Goal: Communication & Community: Answer question/provide support

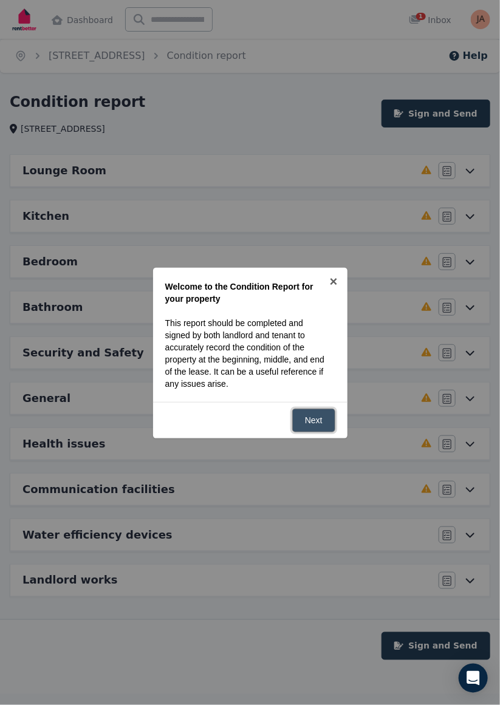
click at [316, 419] on link "Next" at bounding box center [313, 421] width 43 height 24
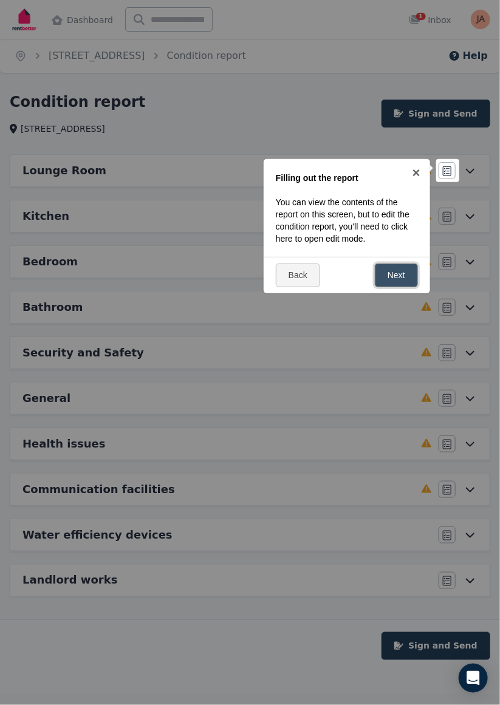
click at [399, 270] on link "Next" at bounding box center [396, 276] width 43 height 24
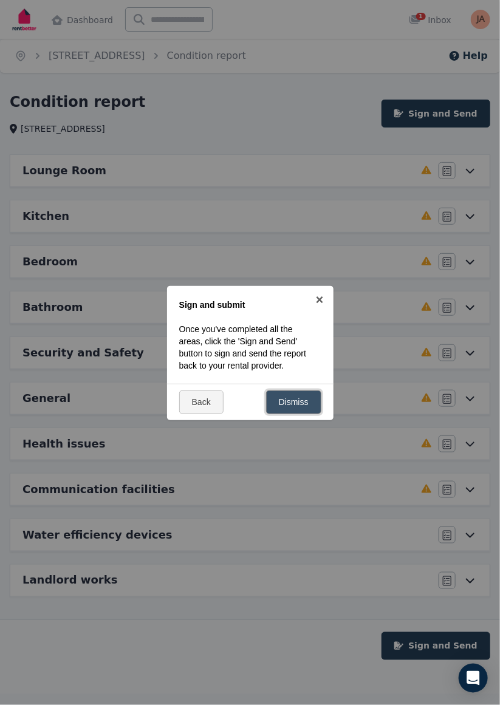
click at [301, 398] on link "Dismiss" at bounding box center [293, 402] width 55 height 24
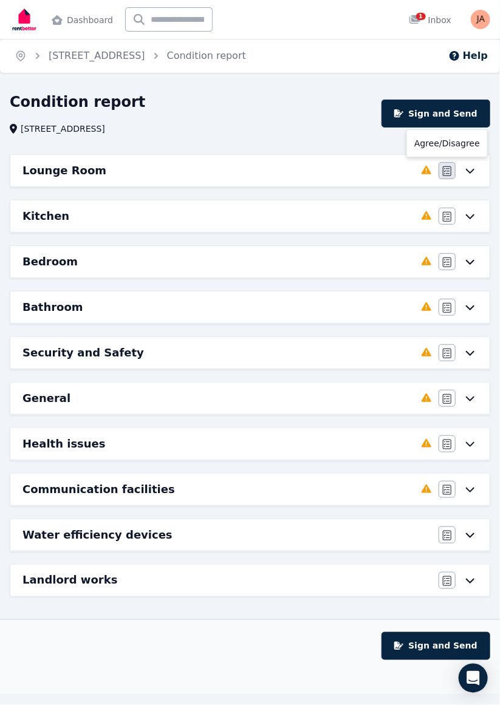
click at [448, 169] on icon "button" at bounding box center [447, 171] width 9 height 10
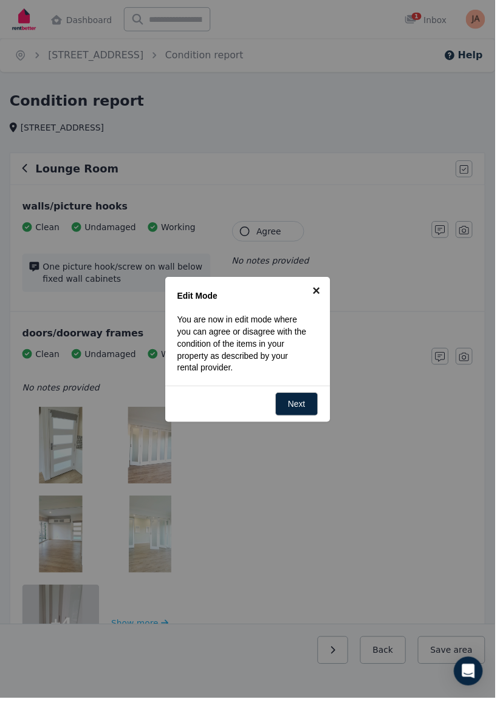
click at [322, 291] on link "×" at bounding box center [319, 293] width 27 height 27
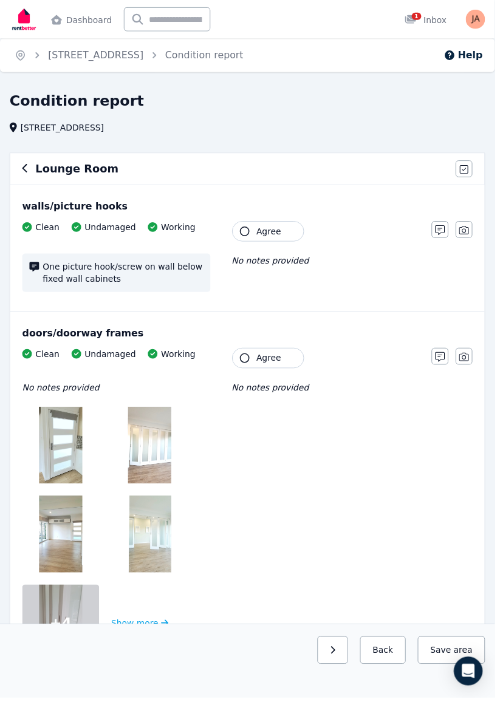
click at [243, 232] on icon "button" at bounding box center [247, 234] width 10 height 10
click at [250, 359] on icon "button" at bounding box center [247, 362] width 10 height 10
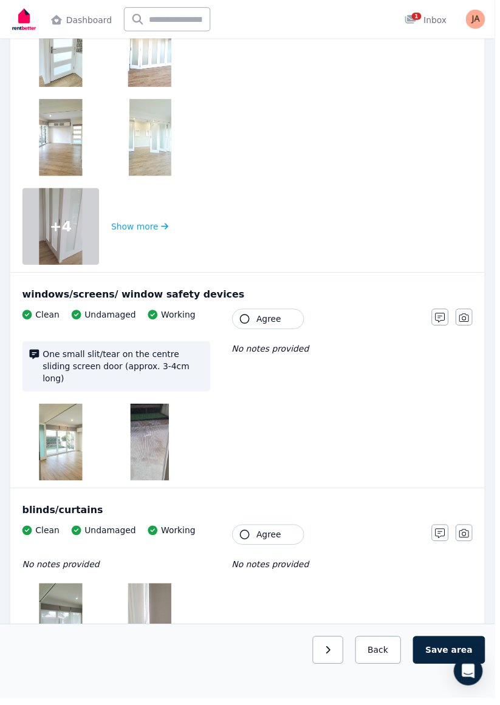
scroll to position [416, 0]
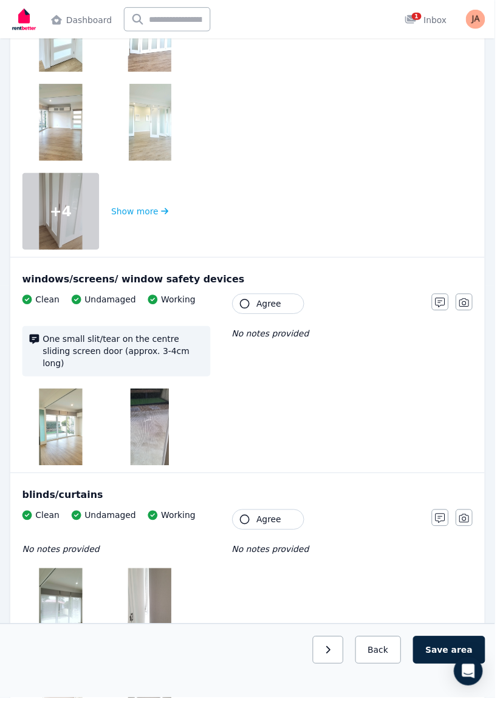
click at [247, 305] on icon "button" at bounding box center [247, 307] width 10 height 10
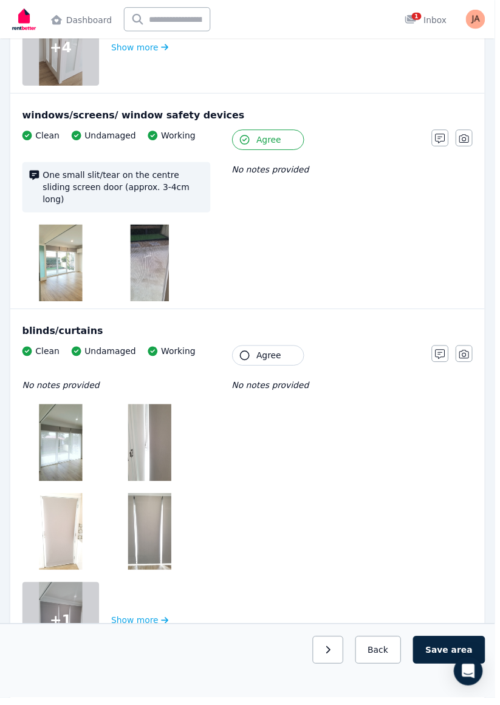
scroll to position [583, 0]
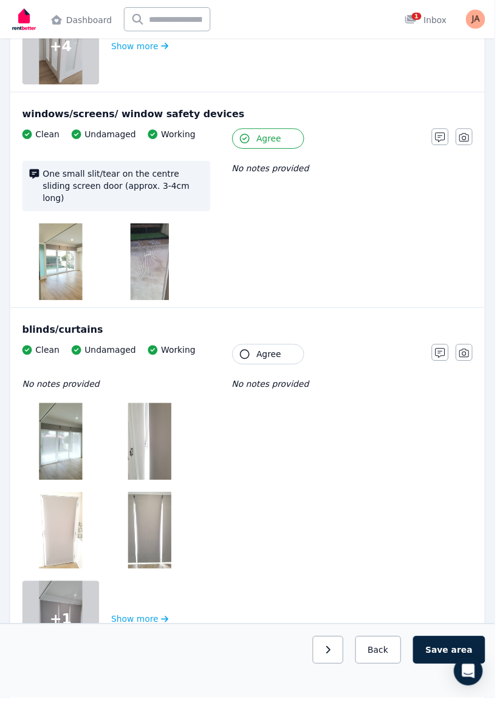
click at [248, 353] on icon "button" at bounding box center [247, 358] width 10 height 10
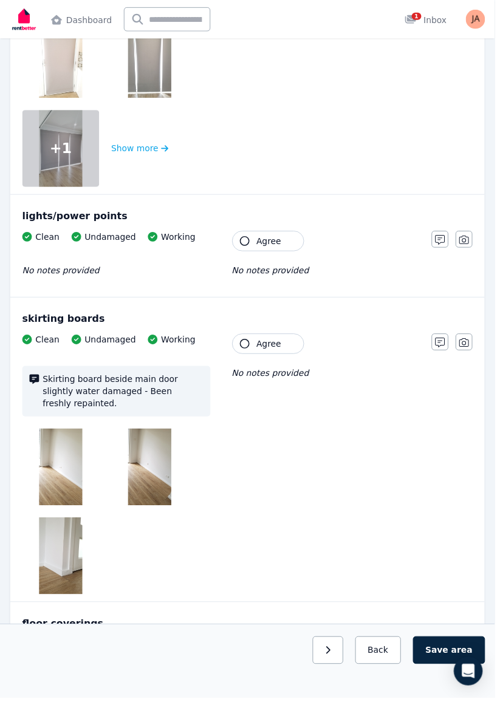
scroll to position [1059, 0]
click at [245, 238] on icon "button" at bounding box center [247, 243] width 10 height 10
click at [251, 336] on button "Agree" at bounding box center [270, 346] width 73 height 21
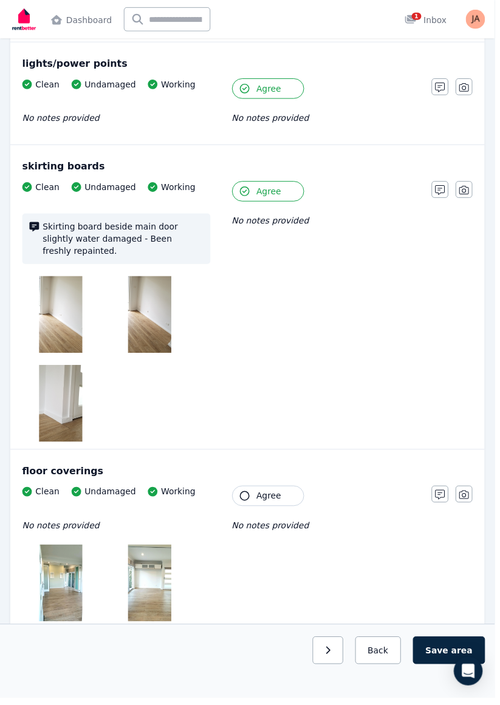
scroll to position [1215, 0]
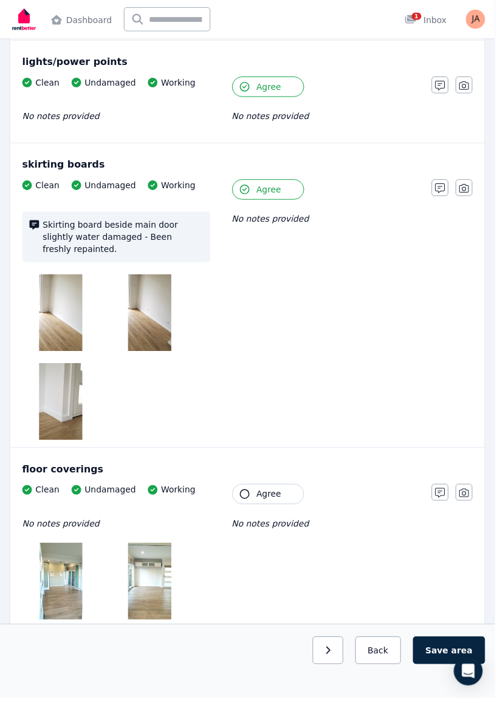
click at [245, 494] on icon "button" at bounding box center [247, 499] width 10 height 10
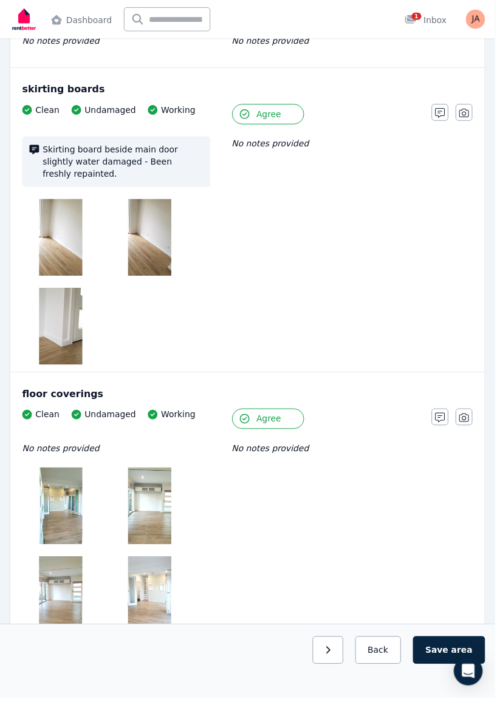
scroll to position [1316, 0]
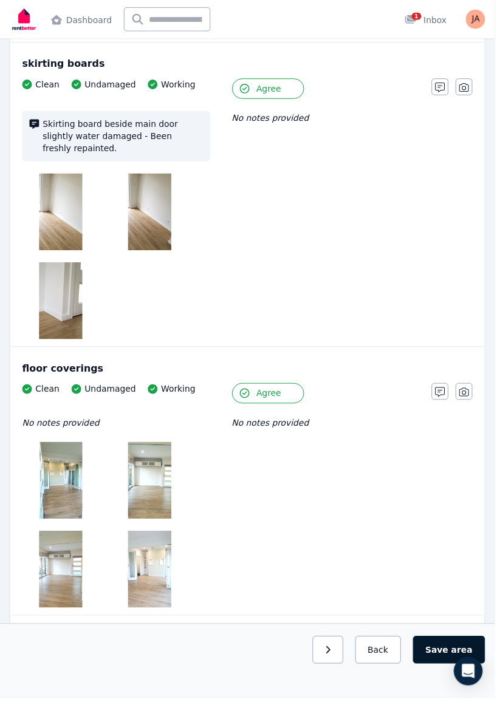
click at [453, 671] on button "Save area" at bounding box center [453, 657] width 73 height 28
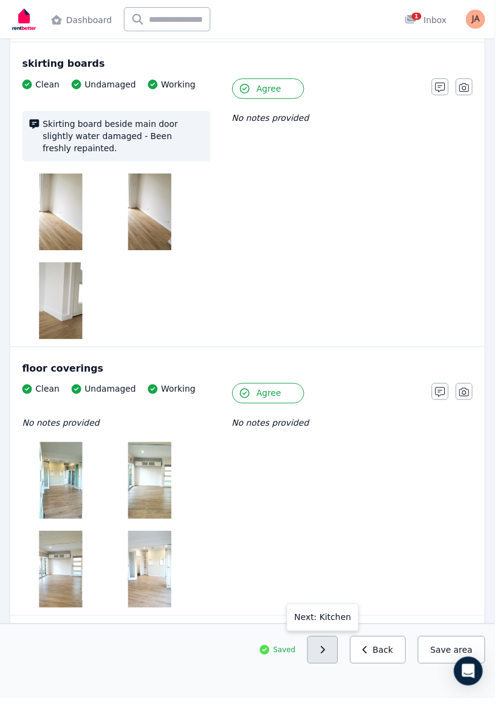
click at [338, 671] on button "button" at bounding box center [325, 657] width 31 height 28
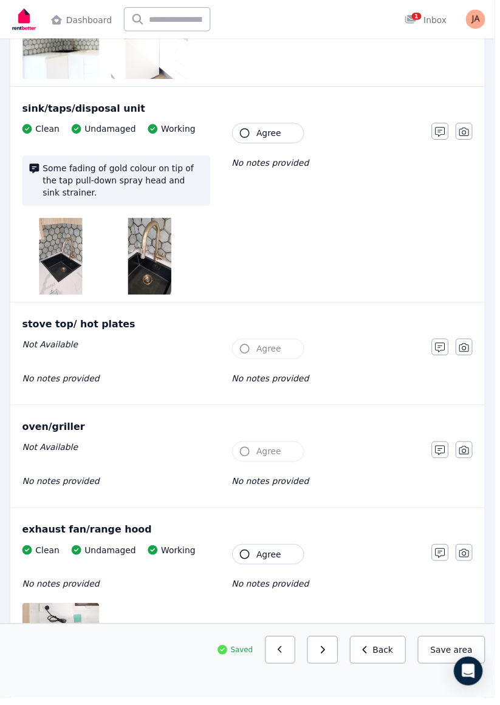
scroll to position [1398, 0]
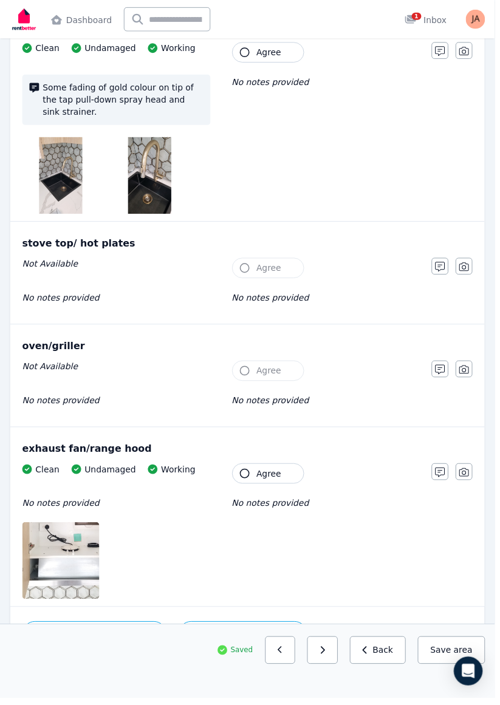
click at [250, 260] on button "Agree" at bounding box center [270, 270] width 73 height 21
click at [254, 260] on button "Agree" at bounding box center [270, 270] width 73 height 21
click at [245, 364] on button "Agree" at bounding box center [270, 374] width 73 height 21
click at [249, 370] on icon "button" at bounding box center [247, 375] width 10 height 10
click at [250, 474] on icon "button" at bounding box center [247, 479] width 10 height 10
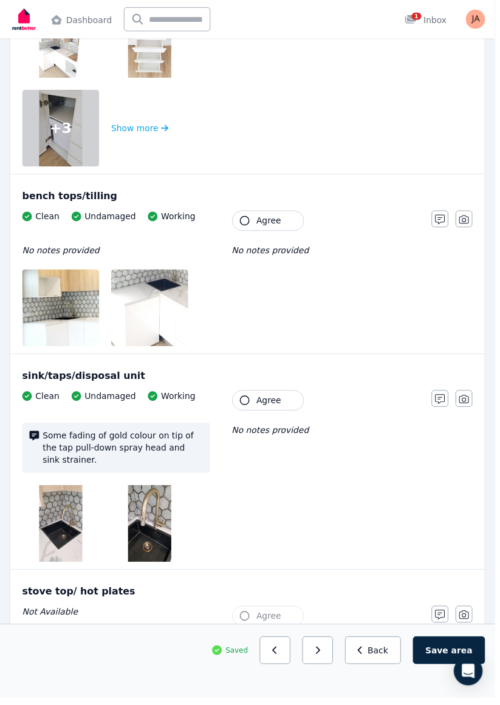
scroll to position [1046, 0]
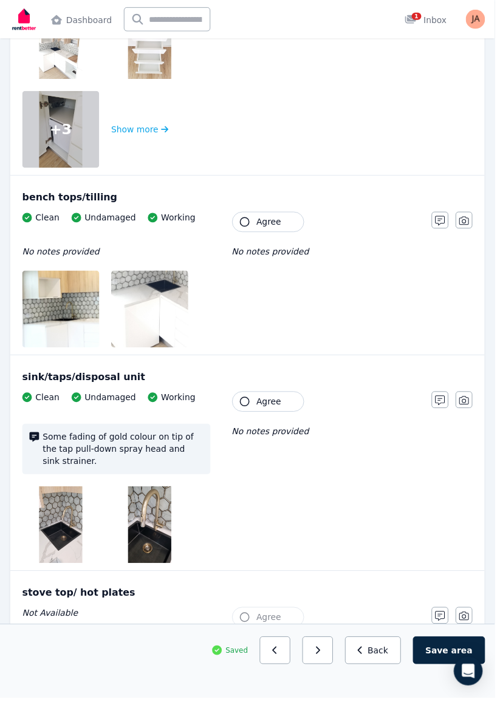
click at [251, 399] on button "Agree" at bounding box center [270, 405] width 73 height 21
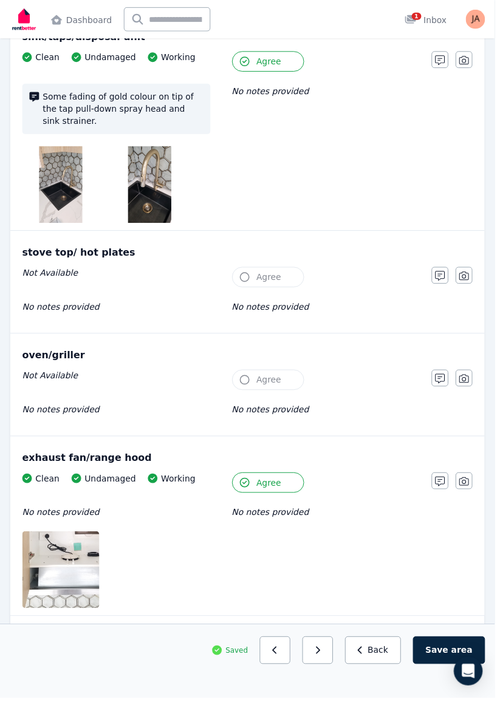
scroll to position [1398, 0]
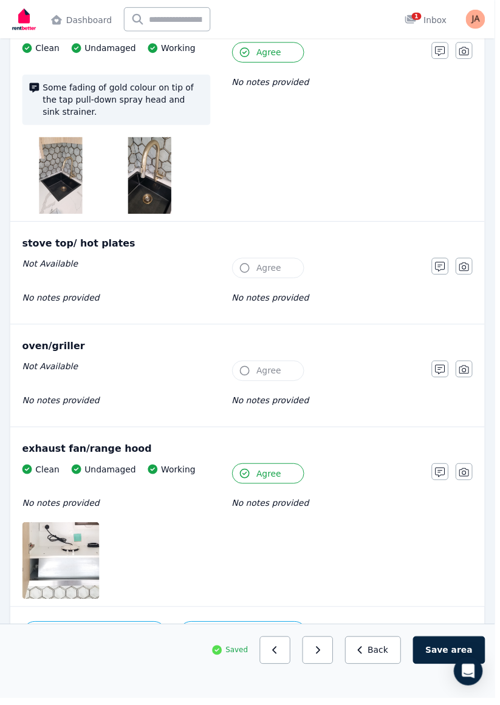
click at [248, 364] on button "Agree" at bounding box center [270, 374] width 73 height 21
click at [253, 364] on button "Agree" at bounding box center [270, 374] width 73 height 21
click at [243, 370] on icon "button" at bounding box center [247, 375] width 10 height 10
click at [248, 266] on icon "button" at bounding box center [247, 271] width 10 height 10
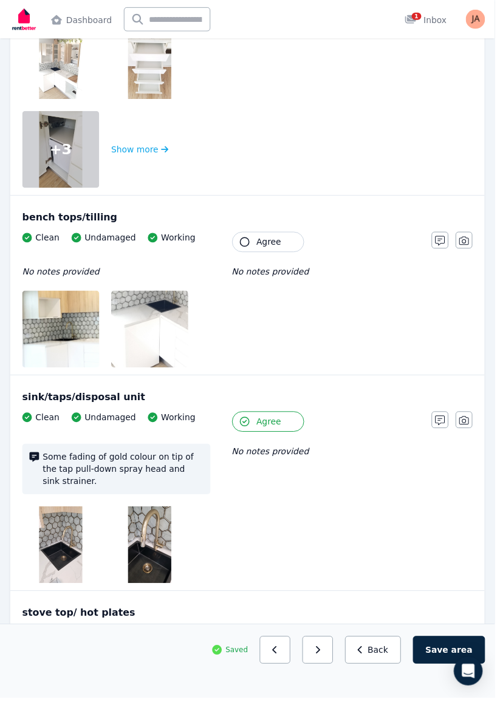
scroll to position [1021, 0]
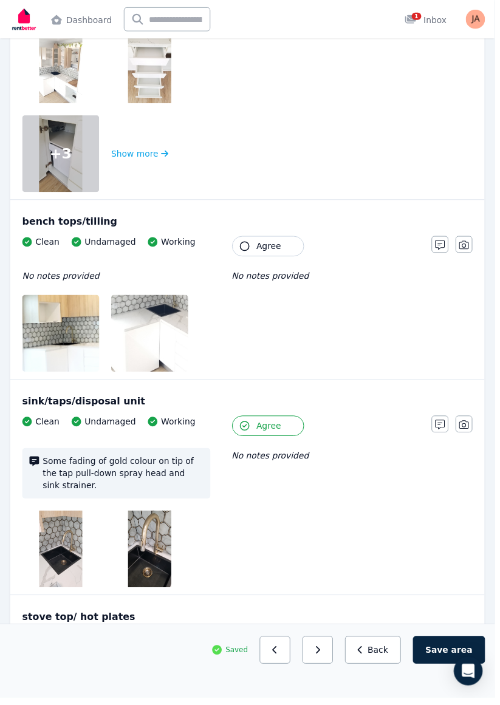
click at [244, 244] on icon "button" at bounding box center [247, 249] width 10 height 10
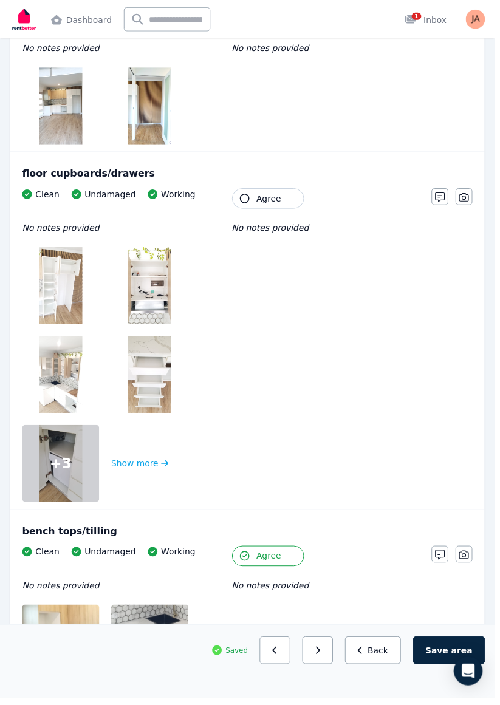
scroll to position [701, 0]
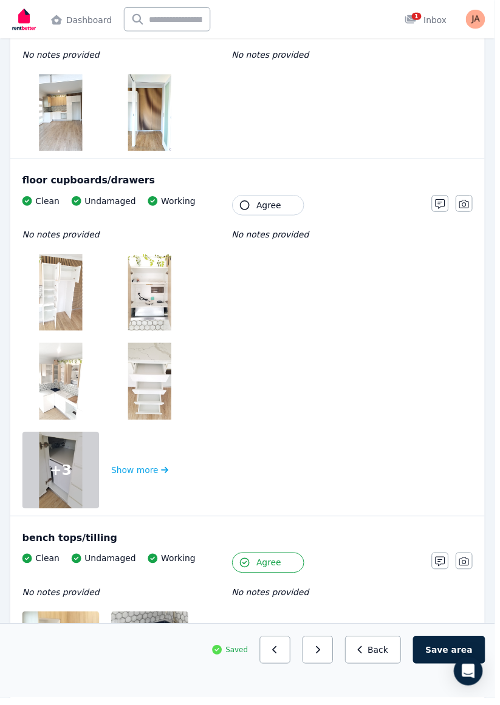
click at [250, 204] on icon "button" at bounding box center [247, 208] width 10 height 10
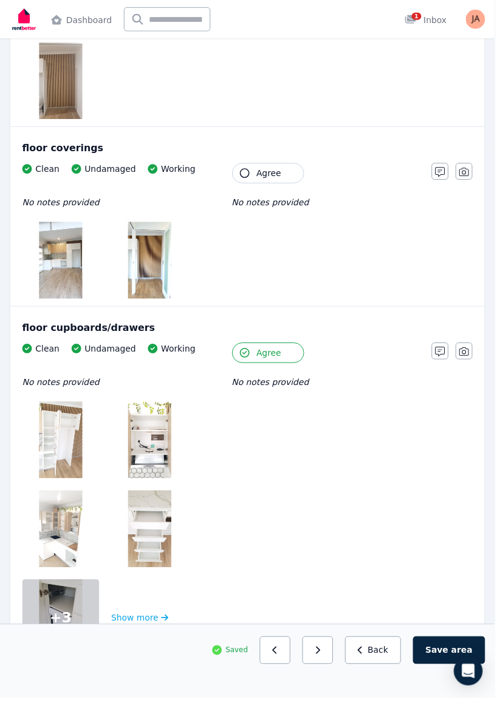
scroll to position [551, 0]
click at [250, 175] on button "Agree" at bounding box center [270, 175] width 73 height 21
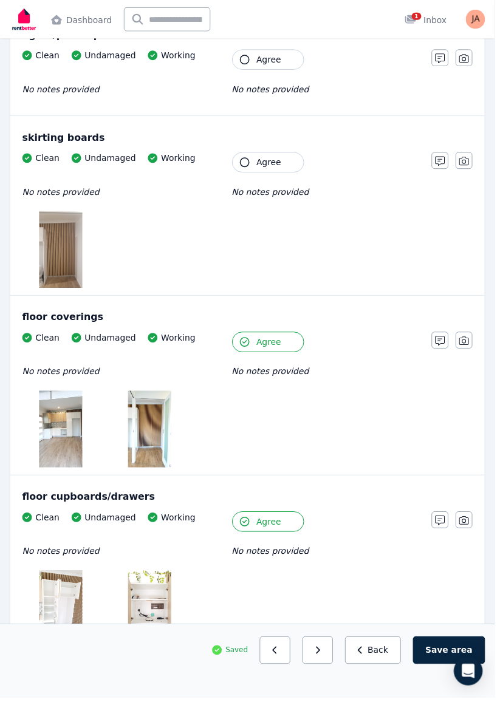
click at [249, 162] on icon "button" at bounding box center [247, 164] width 10 height 10
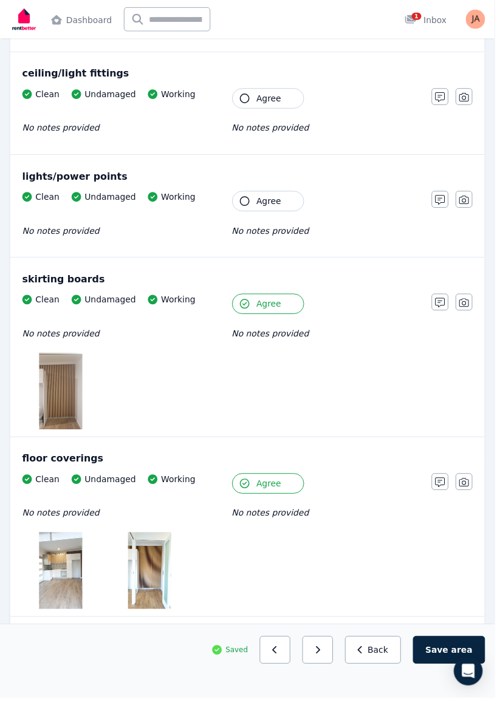
click at [239, 197] on button "Agree" at bounding box center [270, 203] width 73 height 21
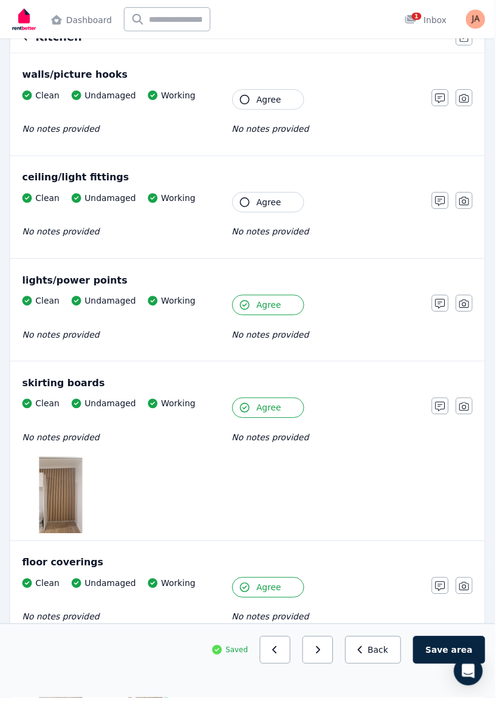
scroll to position [130, 0]
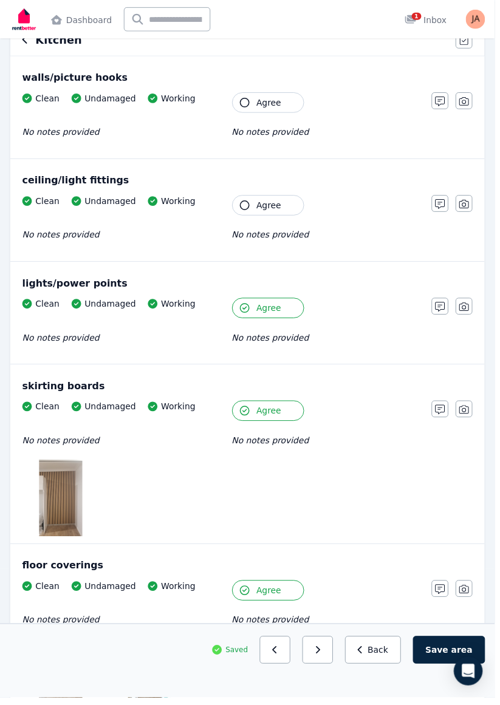
click at [245, 199] on button "Agree" at bounding box center [270, 207] width 73 height 21
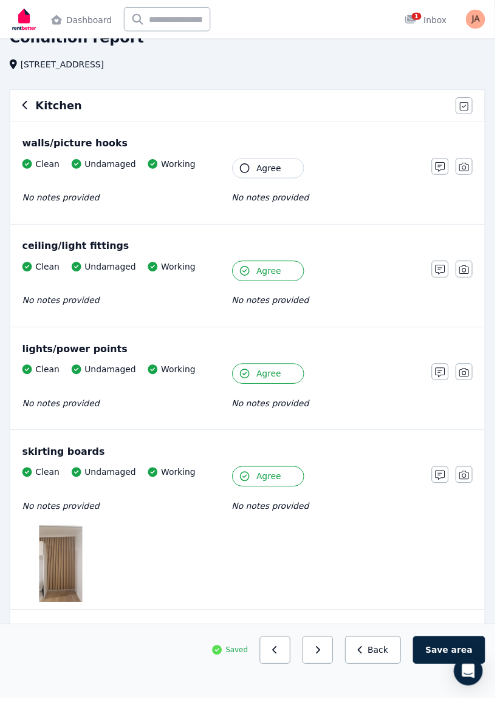
scroll to position [35, 0]
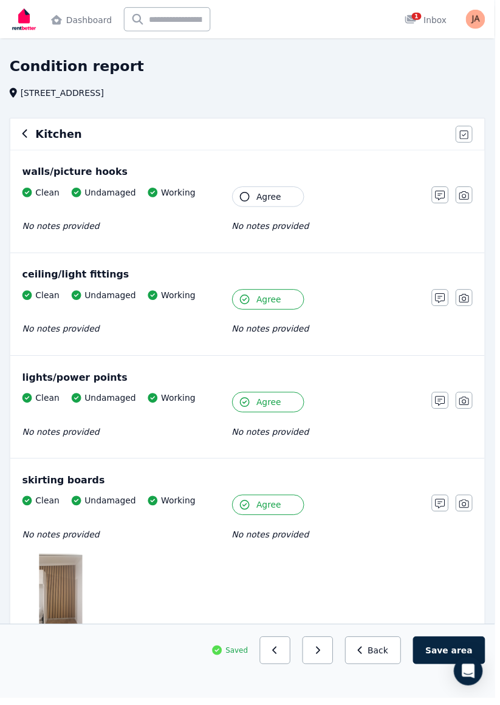
click at [243, 196] on icon "button" at bounding box center [247, 199] width 10 height 10
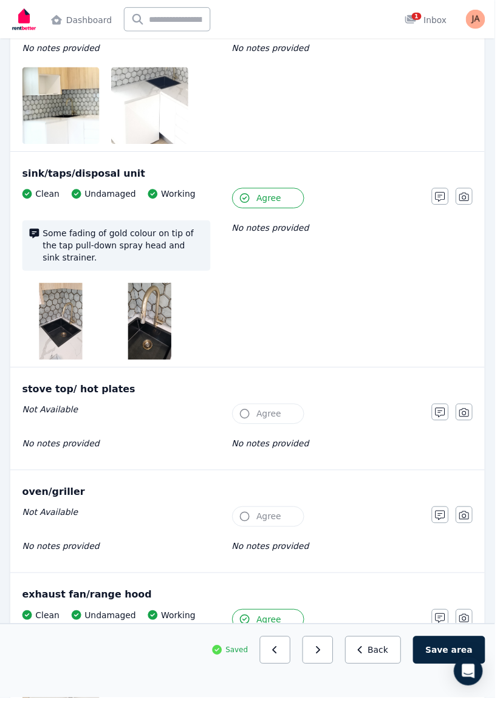
scroll to position [1398, 0]
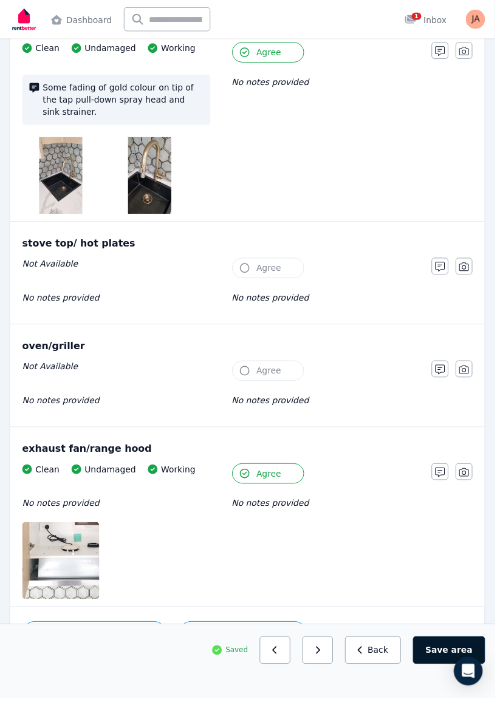
click at [452, 671] on button "Save area" at bounding box center [453, 657] width 73 height 28
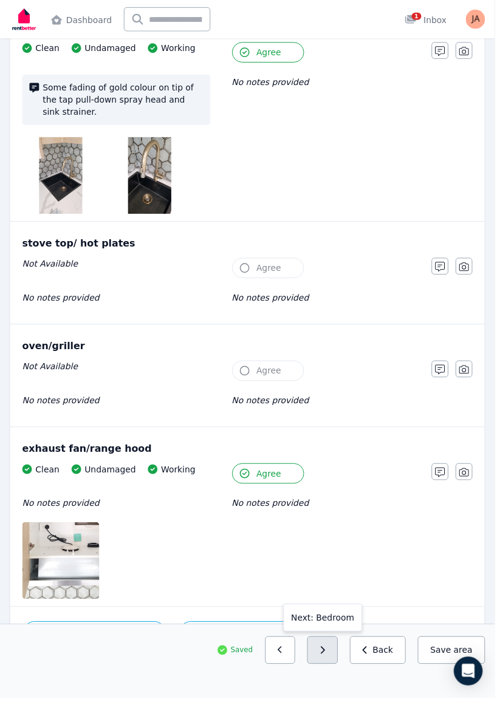
click at [339, 671] on button "button" at bounding box center [325, 657] width 31 height 28
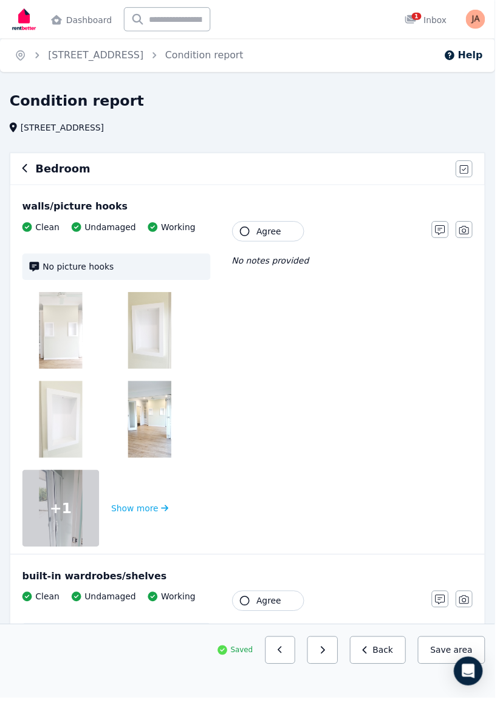
scroll to position [0, 0]
click at [245, 235] on icon "button" at bounding box center [247, 234] width 10 height 10
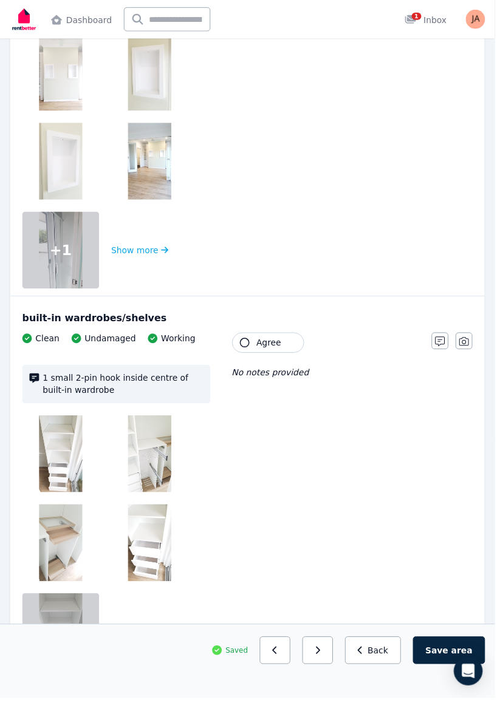
scroll to position [266, 0]
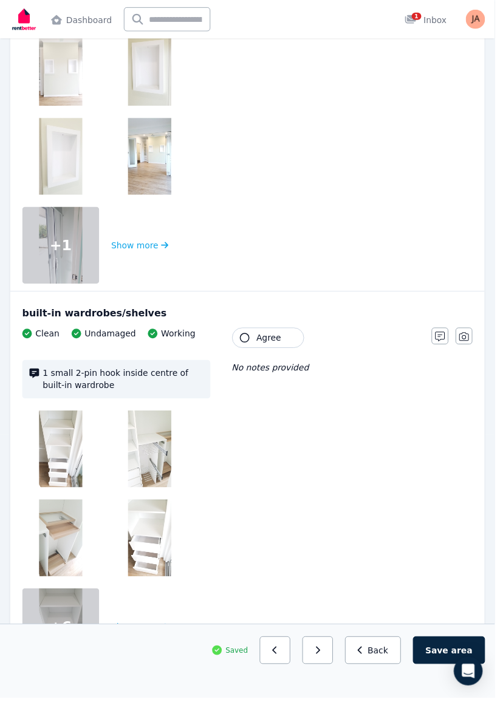
click at [241, 342] on button "Agree" at bounding box center [270, 341] width 73 height 21
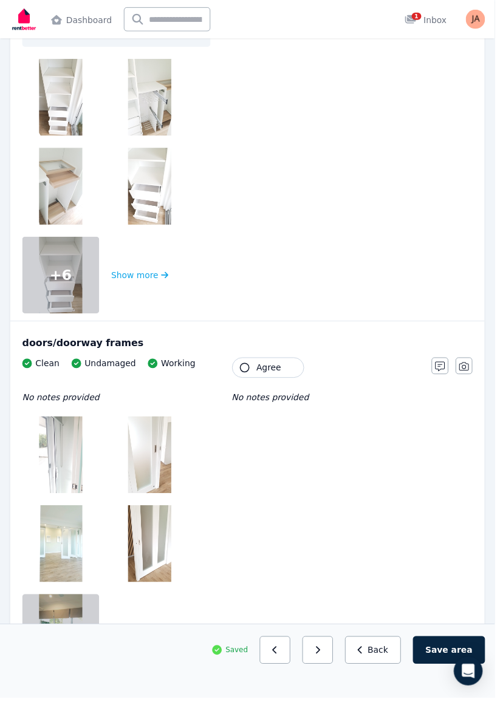
scroll to position [622, 0]
click at [247, 372] on icon "button" at bounding box center [247, 371] width 10 height 10
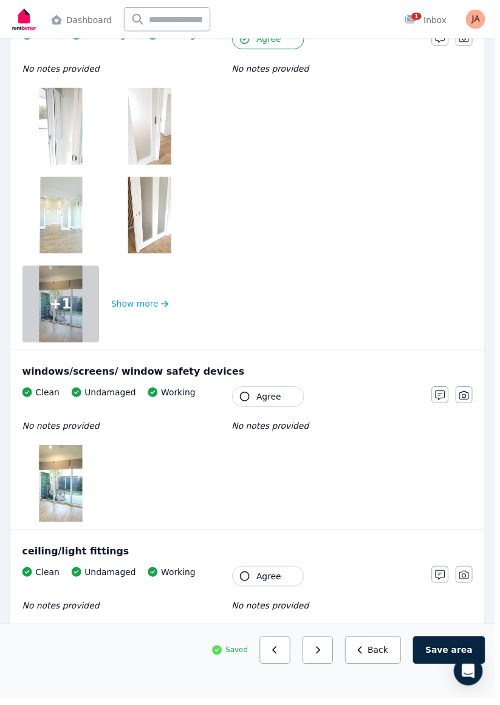
scroll to position [956, 0]
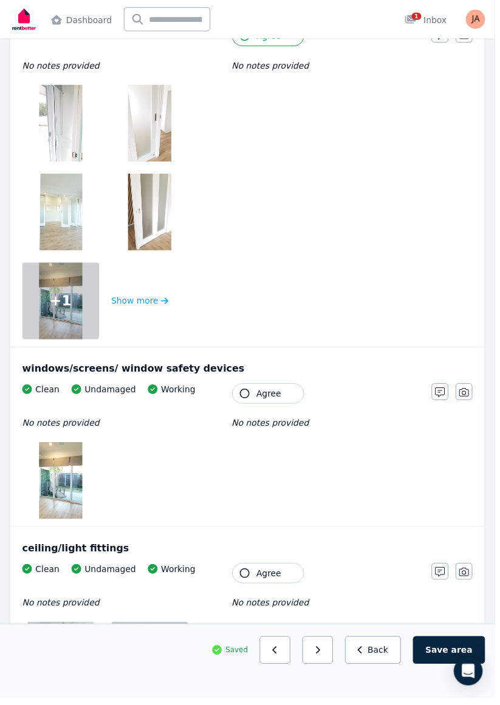
click at [244, 398] on icon "button" at bounding box center [247, 398] width 10 height 10
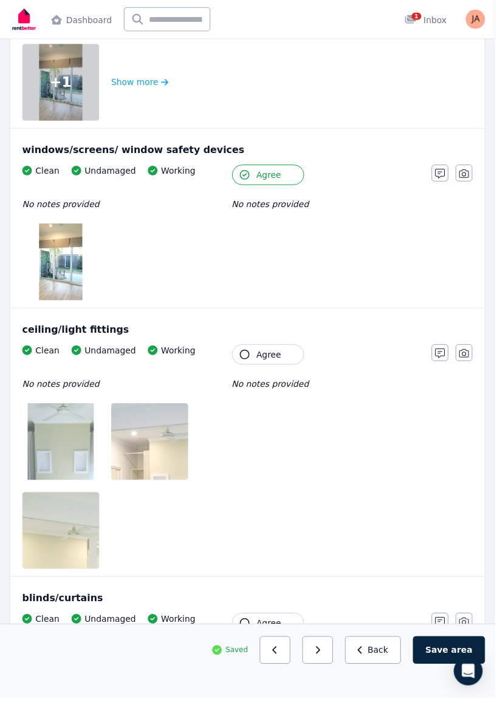
scroll to position [1178, 0]
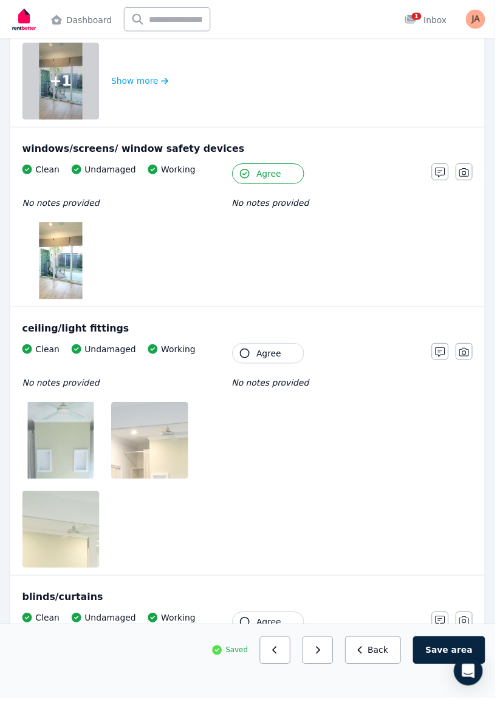
click at [251, 355] on icon "button" at bounding box center [247, 357] width 10 height 10
click at [253, 627] on button "Agree" at bounding box center [270, 628] width 73 height 21
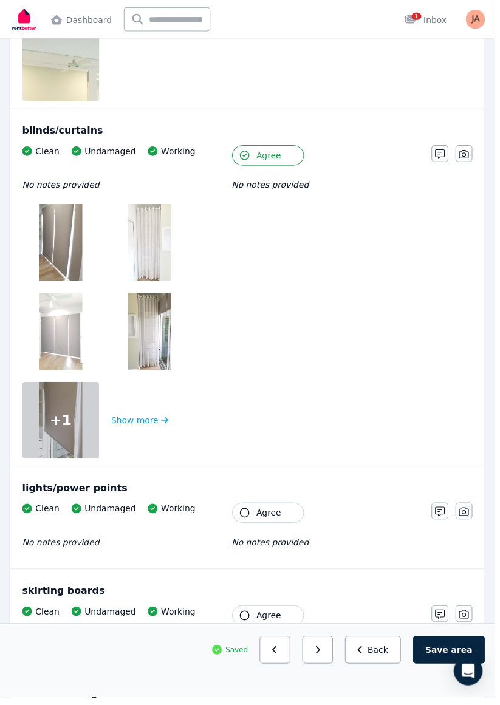
click at [247, 515] on icon "button" at bounding box center [247, 519] width 10 height 10
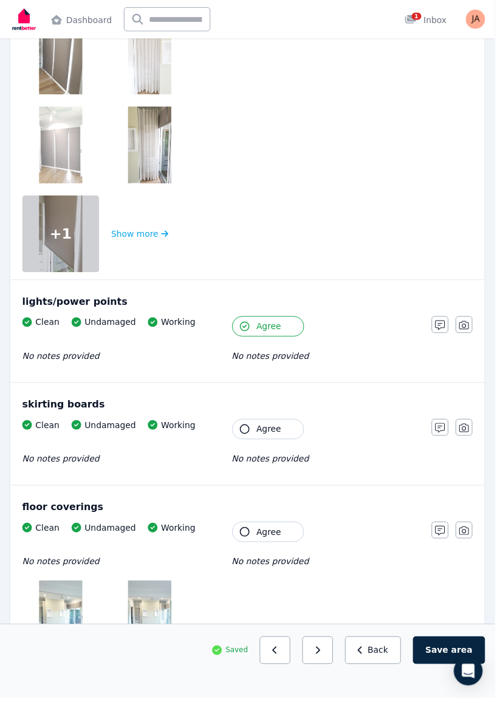
scroll to position [1839, 0]
click at [250, 532] on icon "button" at bounding box center [247, 537] width 10 height 10
click at [248, 429] on icon "button" at bounding box center [247, 433] width 10 height 10
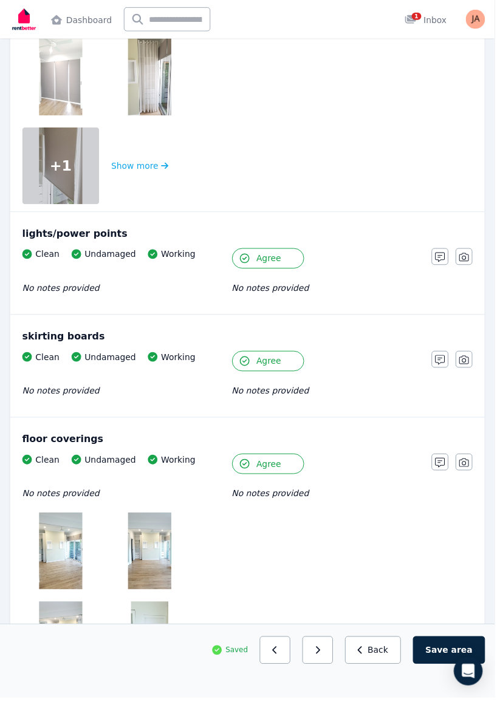
scroll to position [2001, 0]
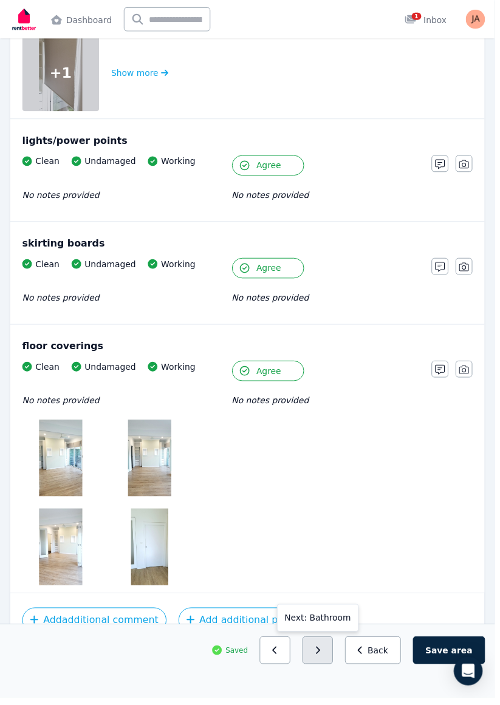
click at [324, 661] on icon "button" at bounding box center [320, 657] width 5 height 9
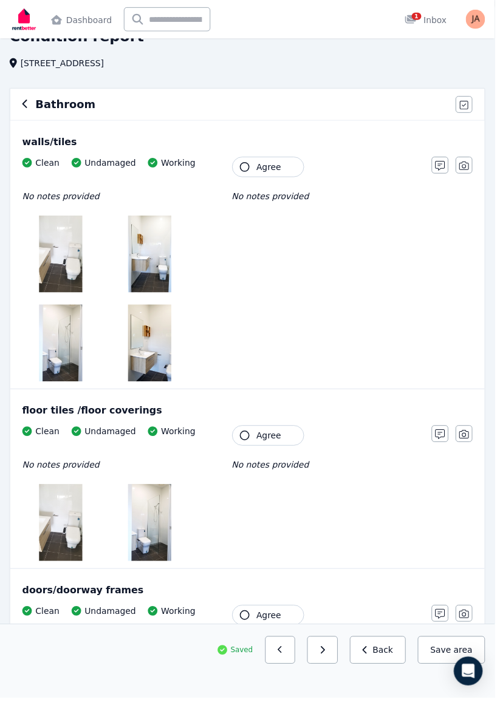
scroll to position [0, 0]
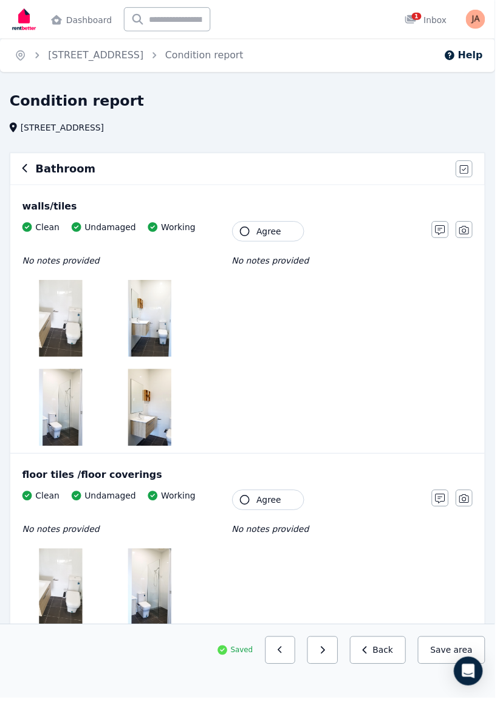
click at [243, 234] on icon "button" at bounding box center [247, 234] width 10 height 10
click at [243, 506] on icon "button" at bounding box center [247, 505] width 10 height 10
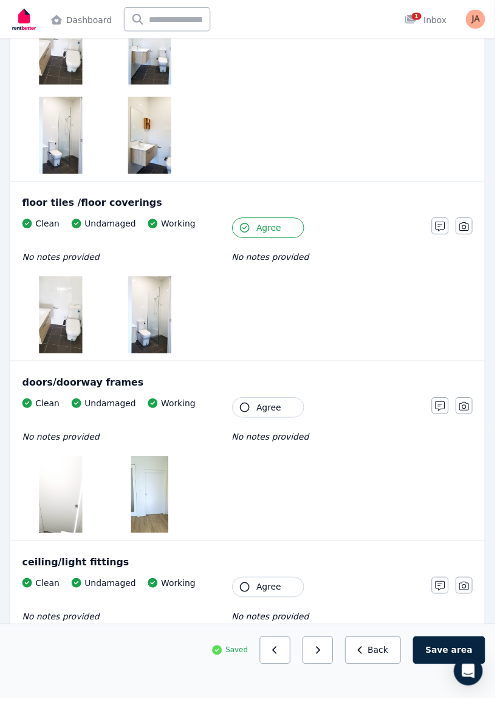
scroll to position [276, 0]
click at [255, 410] on button "Agree" at bounding box center [270, 411] width 73 height 21
click at [244, 594] on icon "button" at bounding box center [247, 593] width 10 height 10
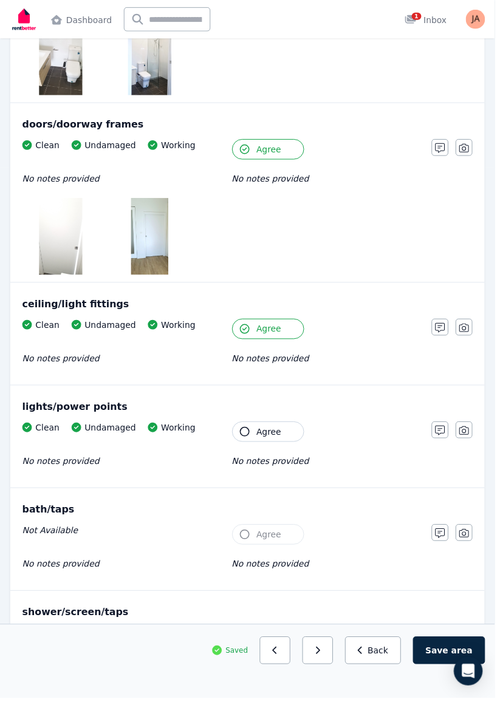
scroll to position [537, 0]
click at [251, 438] on button "Agree" at bounding box center [270, 435] width 73 height 21
click at [253, 534] on button "Agree" at bounding box center [270, 539] width 73 height 21
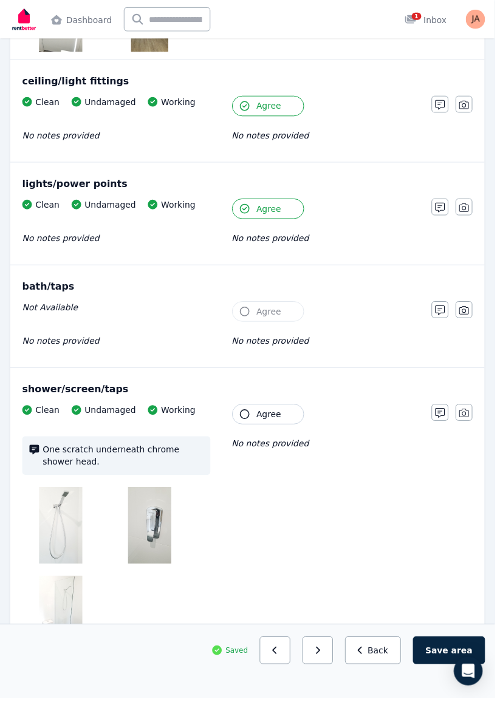
scroll to position [763, 0]
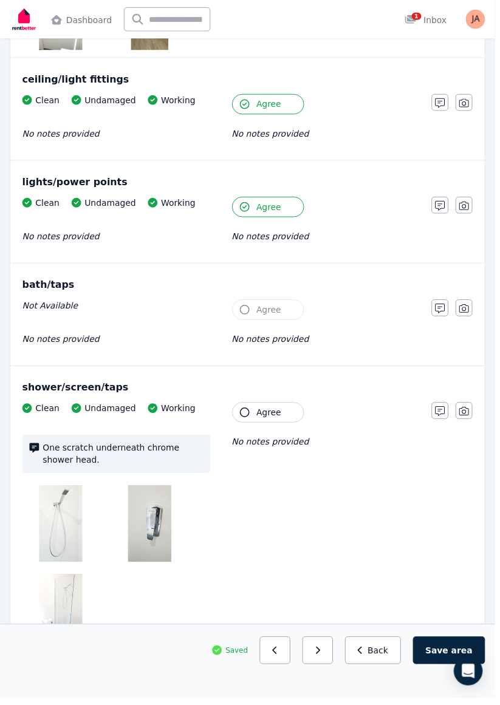
click at [253, 308] on button "Agree" at bounding box center [270, 312] width 73 height 21
click at [248, 412] on icon "button" at bounding box center [247, 417] width 10 height 10
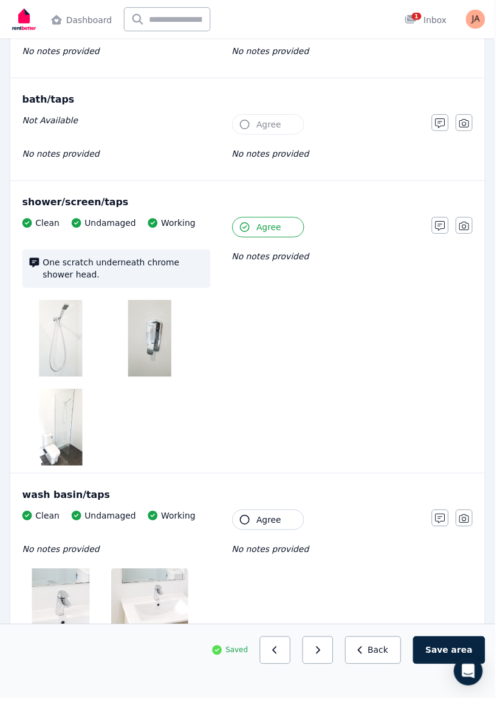
scroll to position [953, 0]
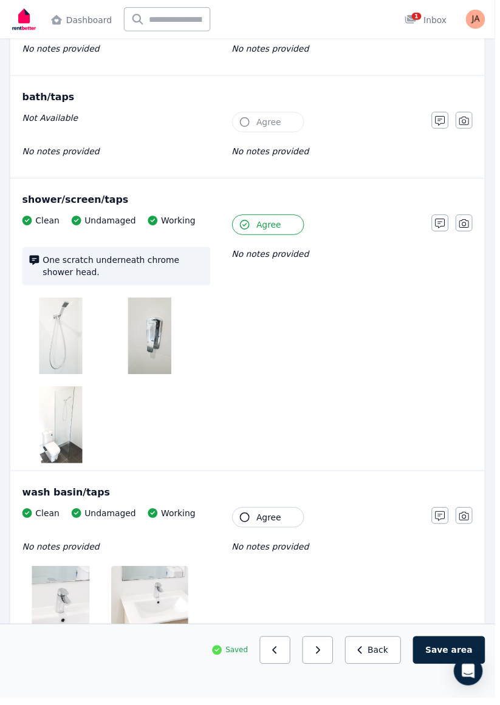
click at [247, 518] on icon "button" at bounding box center [247, 523] width 10 height 10
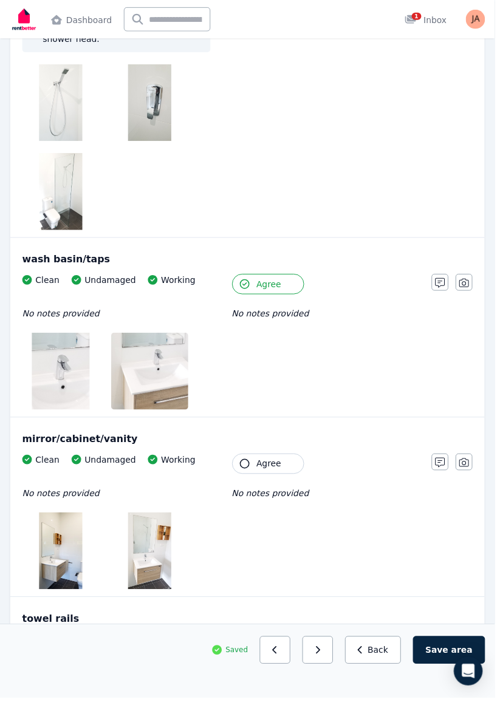
scroll to position [1191, 0]
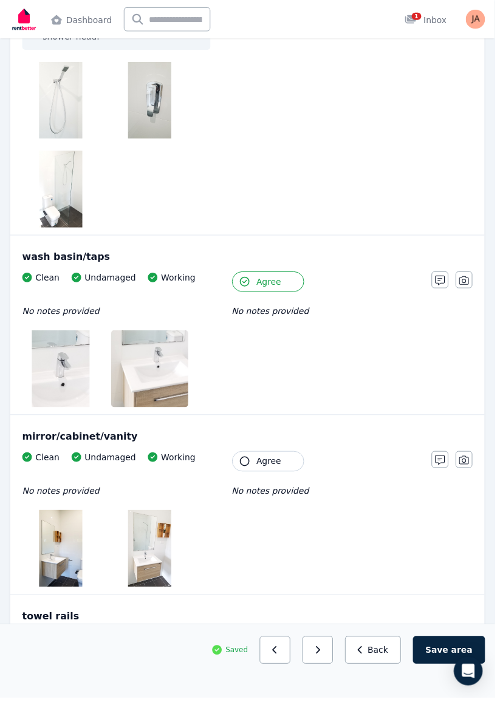
click at [248, 463] on icon "button" at bounding box center [247, 466] width 10 height 10
click at [253, 644] on button "Agree" at bounding box center [270, 648] width 73 height 21
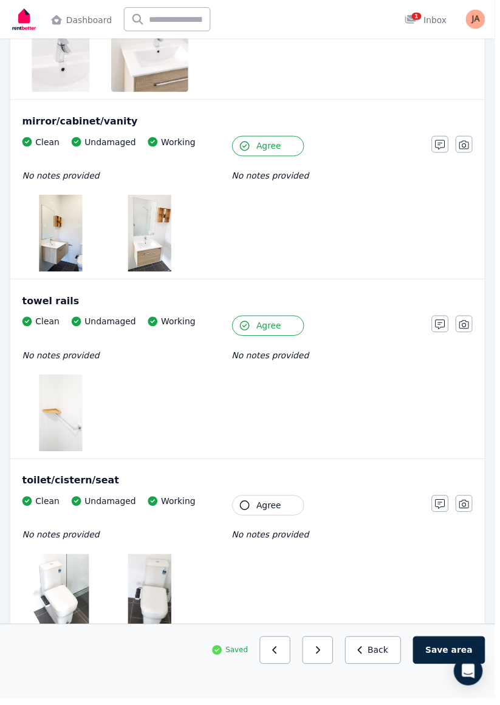
click at [248, 506] on icon "button" at bounding box center [247, 511] width 10 height 10
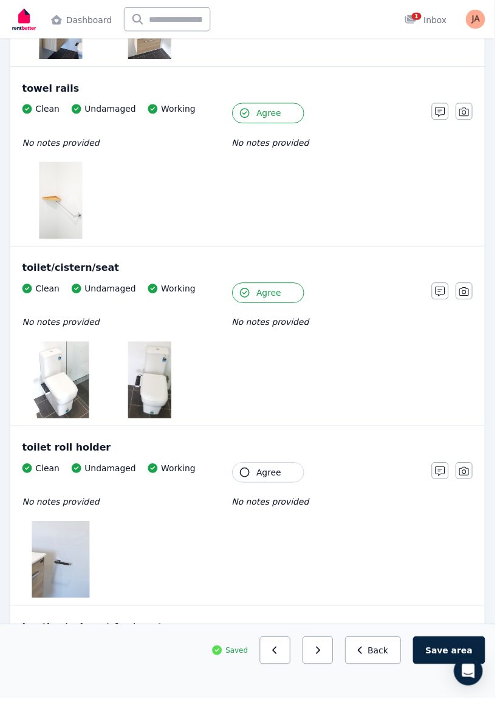
click at [250, 472] on icon "button" at bounding box center [247, 477] width 10 height 10
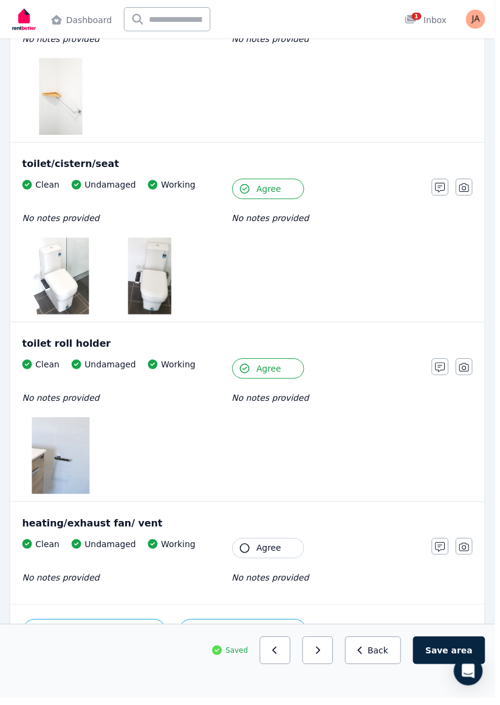
scroll to position [1837, 0]
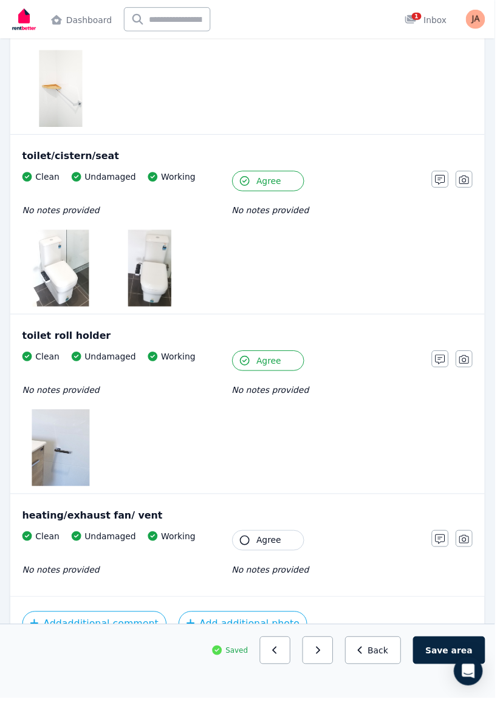
click at [249, 541] on icon "button" at bounding box center [247, 546] width 10 height 10
click at [460, 671] on button "Save area" at bounding box center [453, 657] width 73 height 28
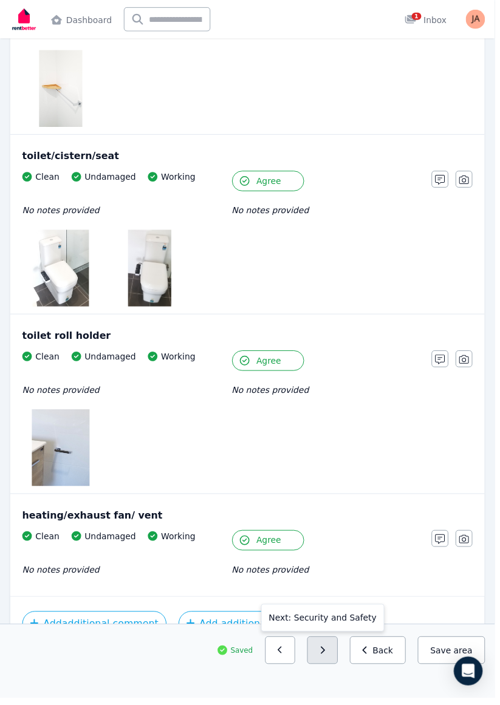
click at [328, 661] on icon "button" at bounding box center [326, 656] width 4 height 7
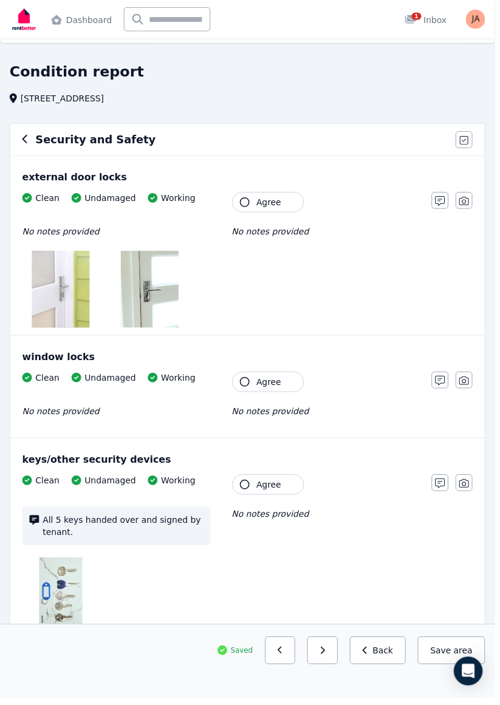
scroll to position [0, 0]
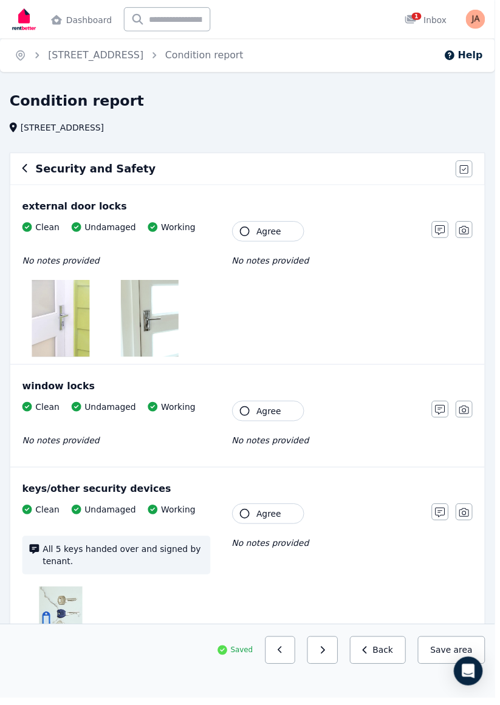
click at [247, 242] on button "Agree" at bounding box center [270, 233] width 73 height 21
click at [248, 416] on icon "button" at bounding box center [247, 415] width 10 height 10
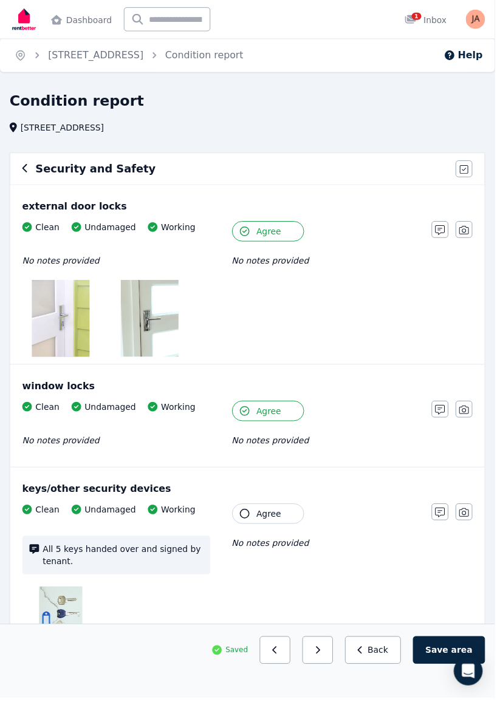
click at [248, 517] on icon "button" at bounding box center [247, 519] width 10 height 10
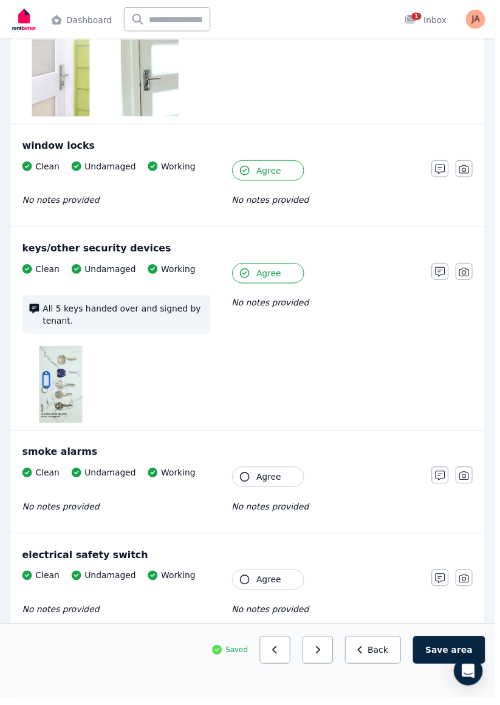
scroll to position [249, 0]
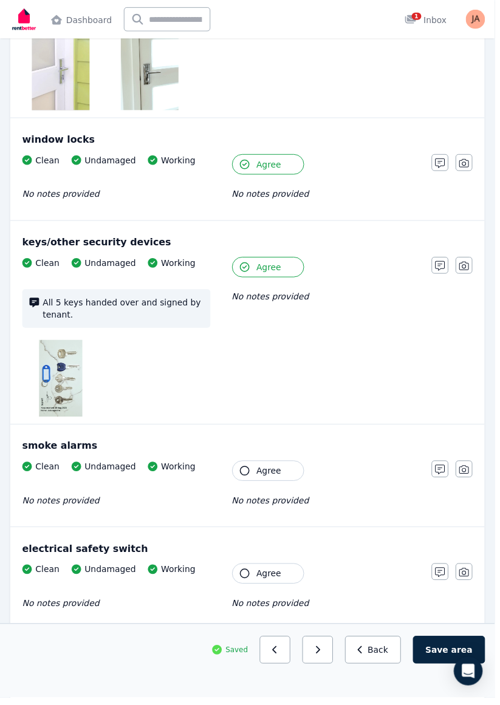
click at [250, 481] on button "Agree" at bounding box center [270, 476] width 73 height 21
click at [253, 582] on button "Agree" at bounding box center [270, 580] width 73 height 21
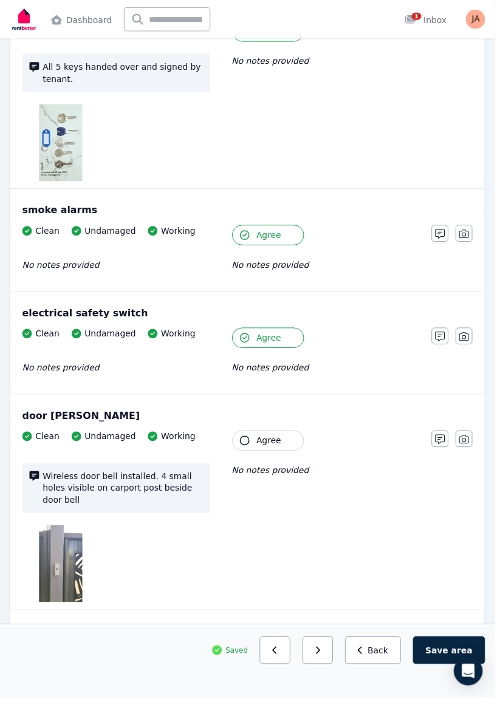
scroll to position [486, 0]
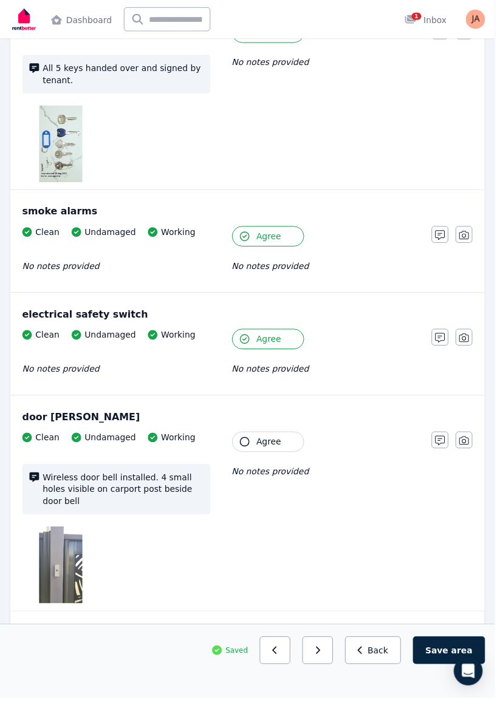
click at [244, 450] on button "Agree" at bounding box center [270, 446] width 73 height 21
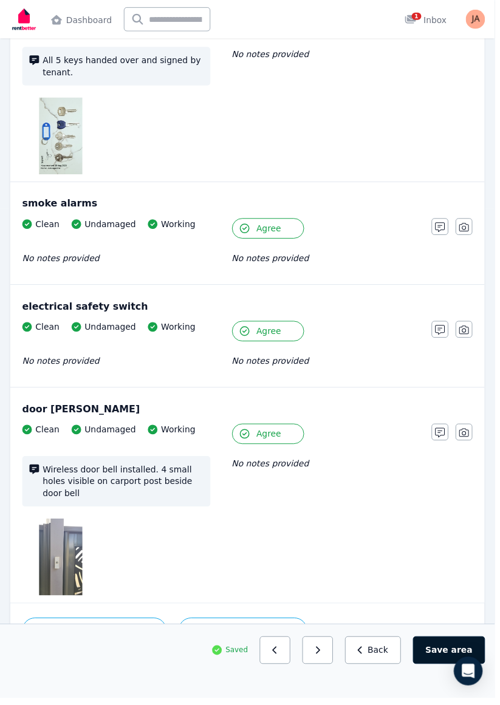
click at [452, 671] on button "Save area" at bounding box center [453, 657] width 73 height 28
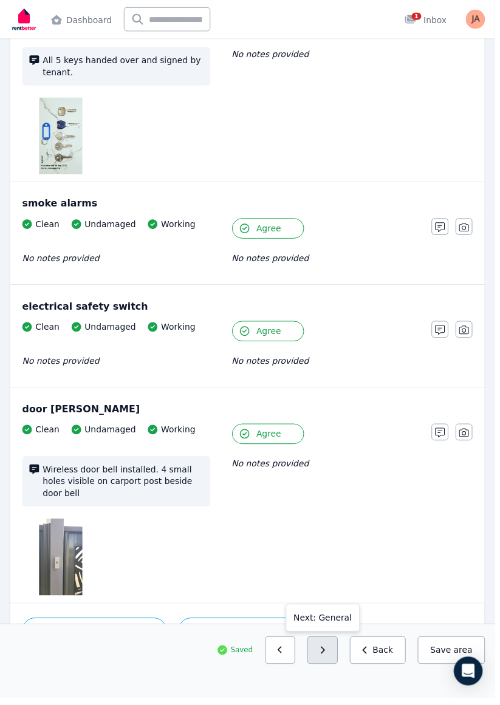
click at [333, 671] on button "button" at bounding box center [325, 657] width 31 height 28
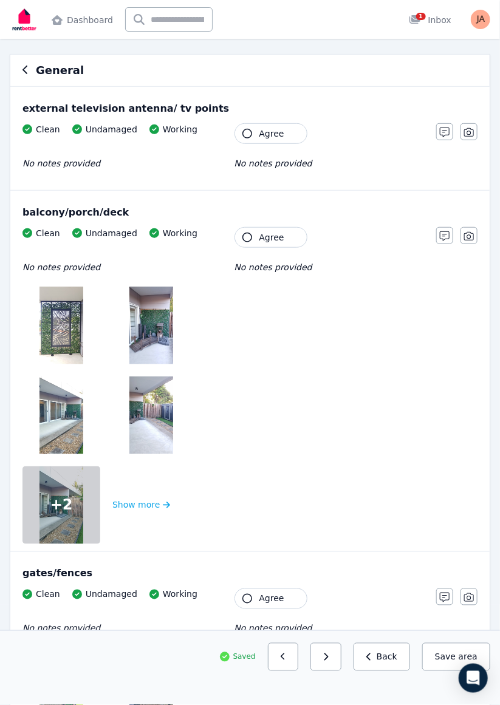
scroll to position [0, 0]
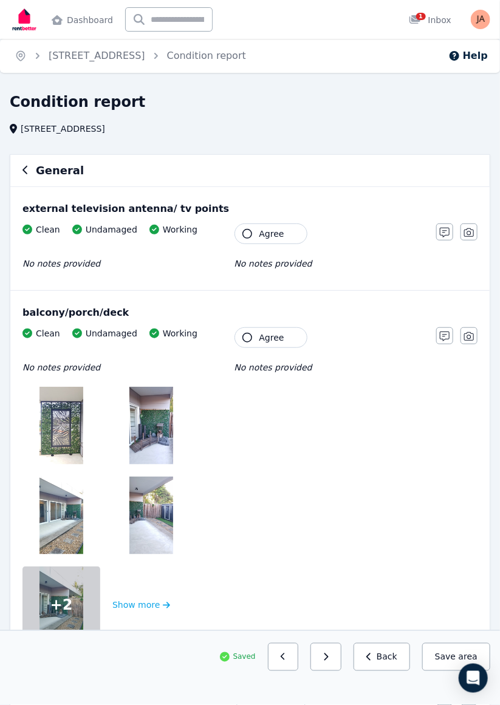
click at [248, 236] on icon "button" at bounding box center [247, 234] width 10 height 10
click at [245, 341] on button "Agree" at bounding box center [270, 337] width 73 height 21
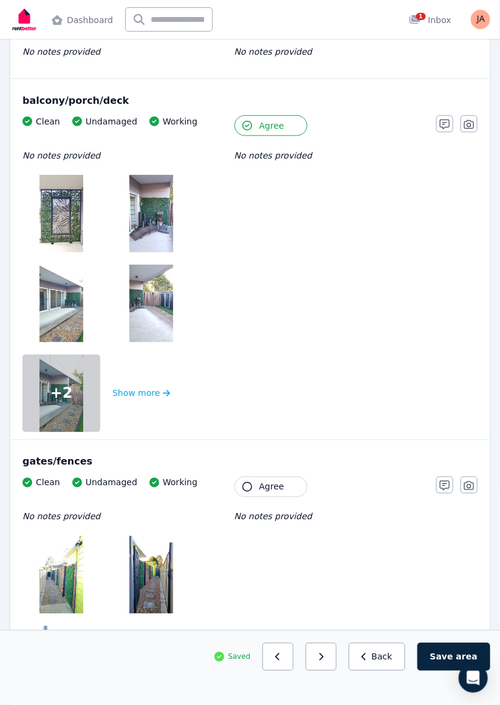
click at [242, 488] on button "Agree" at bounding box center [270, 487] width 73 height 21
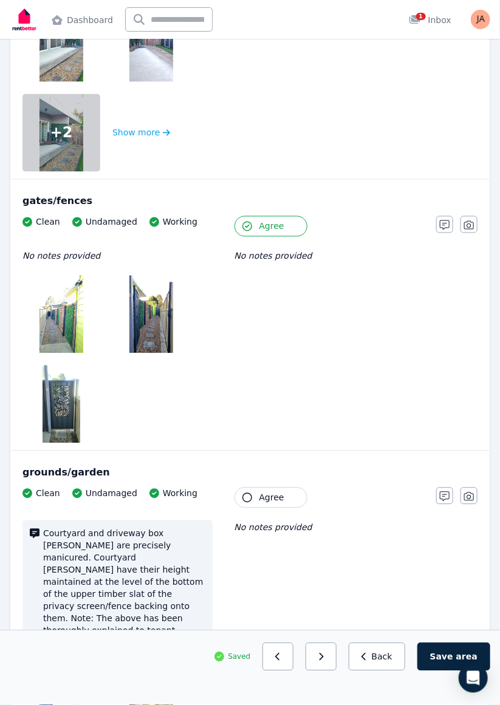
scroll to position [547, 0]
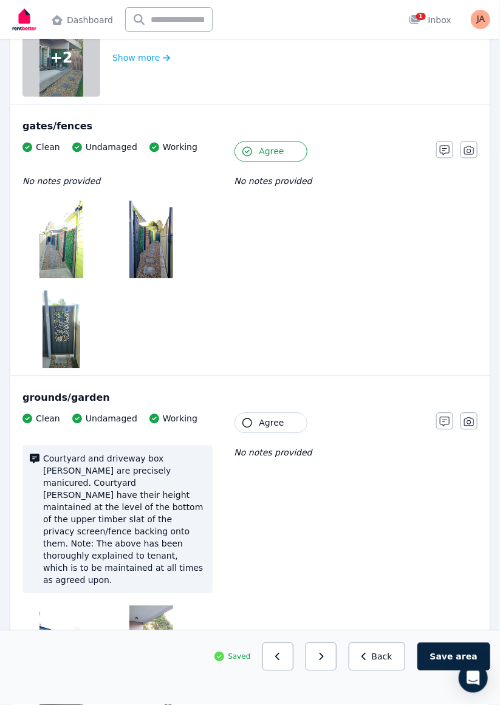
click at [245, 424] on icon "button" at bounding box center [247, 423] width 10 height 10
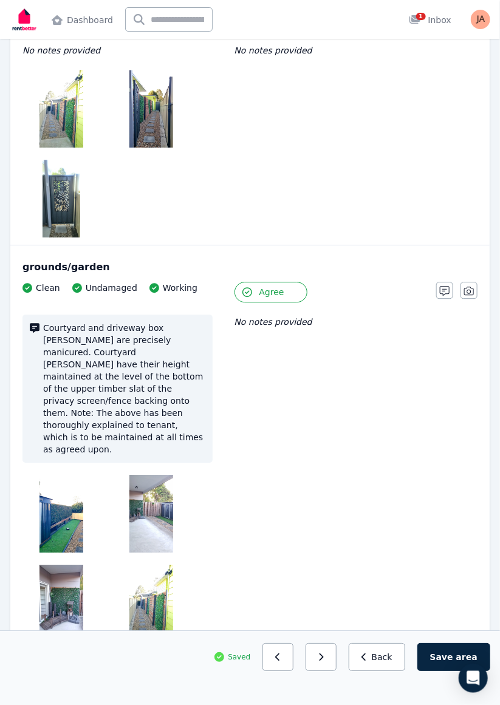
scroll to position [695, 0]
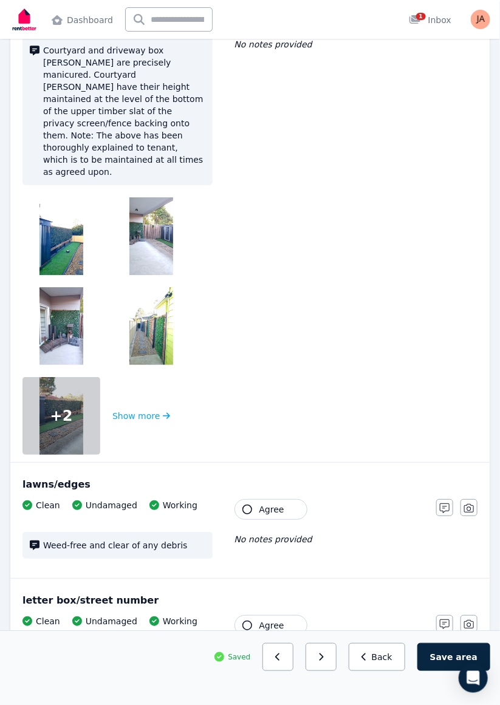
click at [247, 505] on icon "button" at bounding box center [247, 510] width 10 height 10
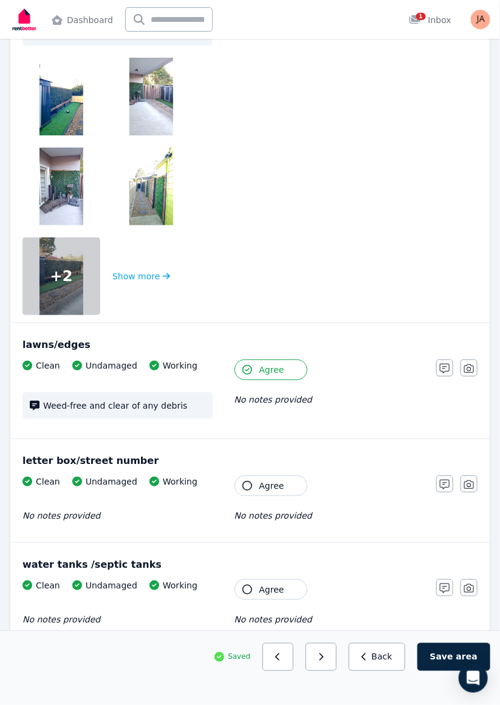
scroll to position [1097, 0]
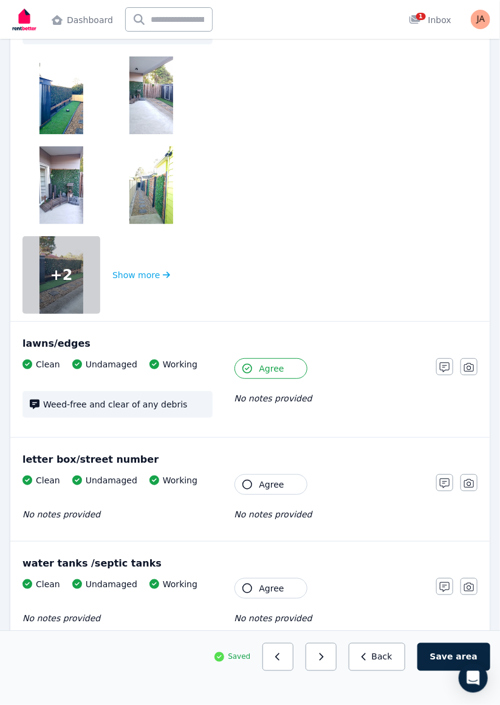
click at [242, 474] on button "Agree" at bounding box center [270, 484] width 73 height 21
click at [243, 578] on button "Agree" at bounding box center [270, 588] width 73 height 21
click at [246, 687] on icon "button" at bounding box center [247, 692] width 10 height 10
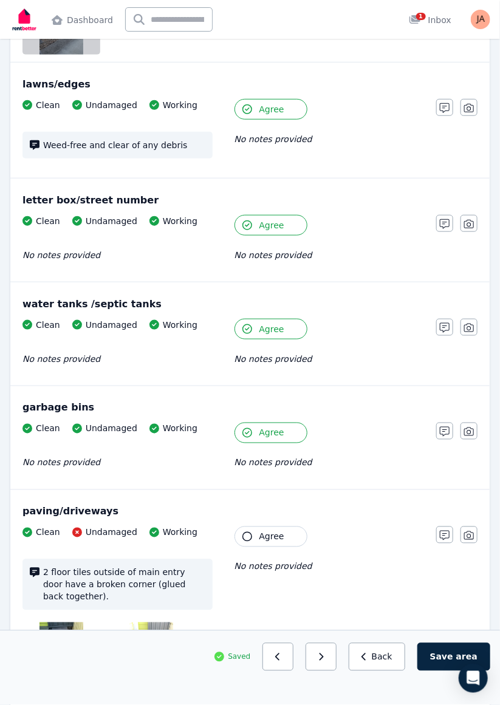
scroll to position [1356, 0]
click at [247, 532] on icon "button" at bounding box center [247, 537] width 10 height 10
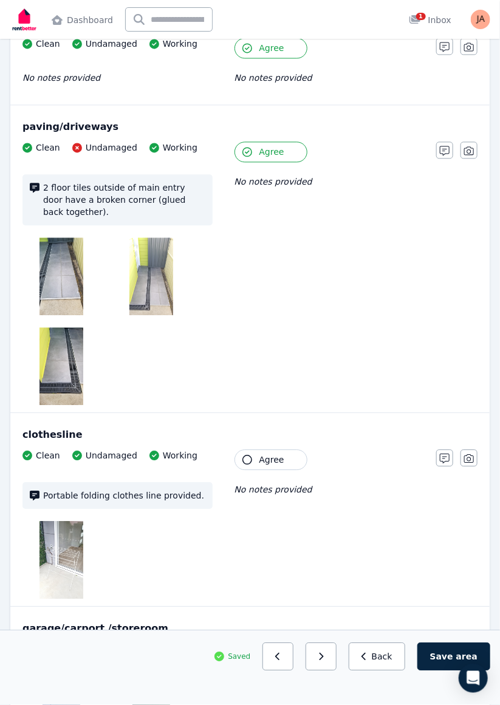
scroll to position [1741, 0]
click at [243, 455] on icon "button" at bounding box center [247, 460] width 10 height 10
click at [244, 648] on icon "button" at bounding box center [247, 653] width 10 height 10
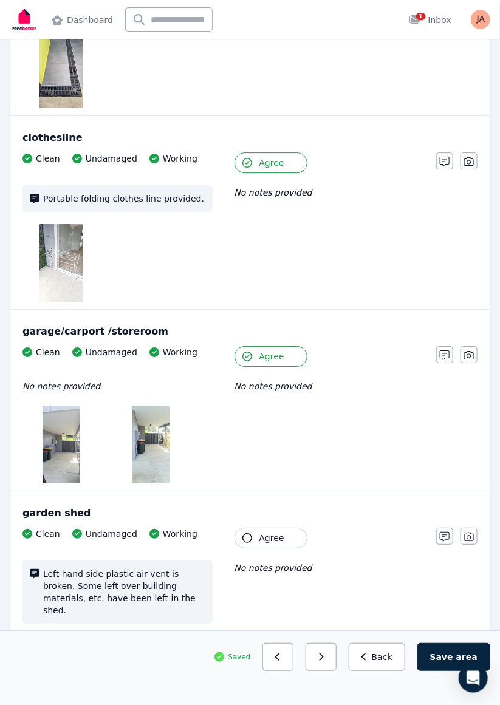
click at [247, 533] on icon "button" at bounding box center [247, 538] width 10 height 10
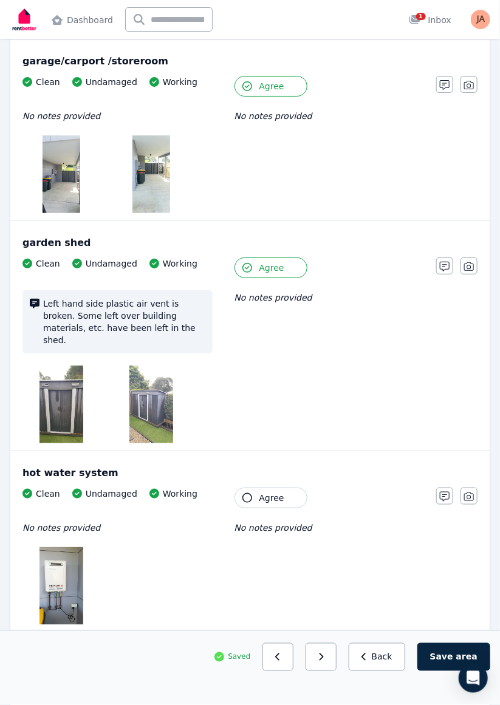
scroll to position [2308, 0]
click at [248, 487] on button "Agree" at bounding box center [270, 497] width 73 height 21
click at [247, 674] on icon "button" at bounding box center [247, 679] width 10 height 10
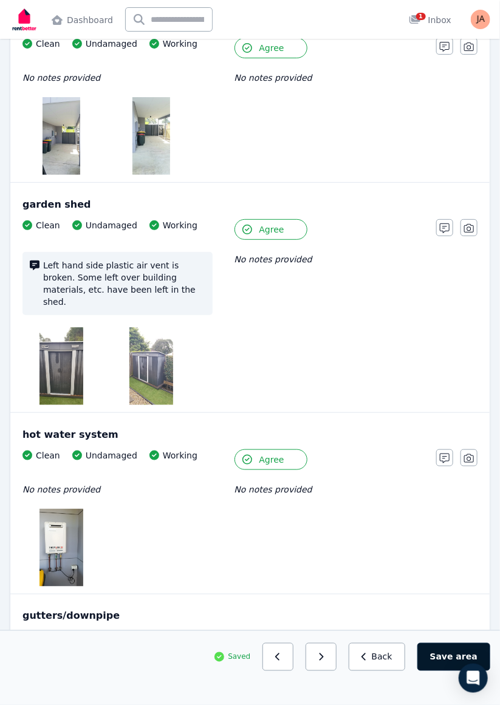
click at [454, 671] on button "Save area" at bounding box center [453, 657] width 73 height 28
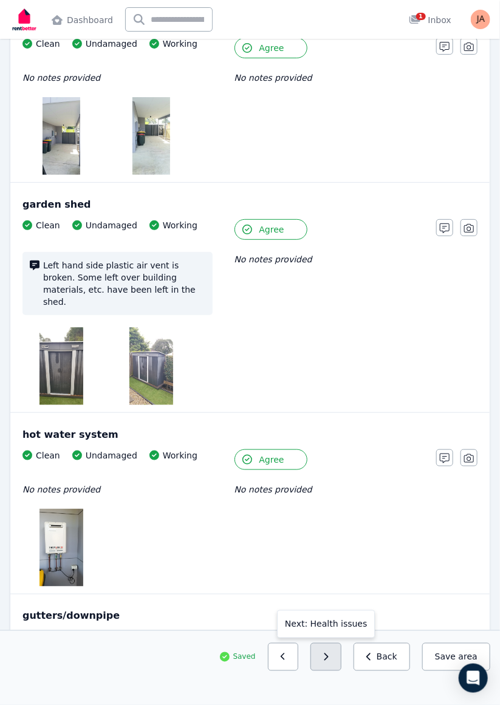
click at [338, 671] on button "button" at bounding box center [325, 657] width 31 height 28
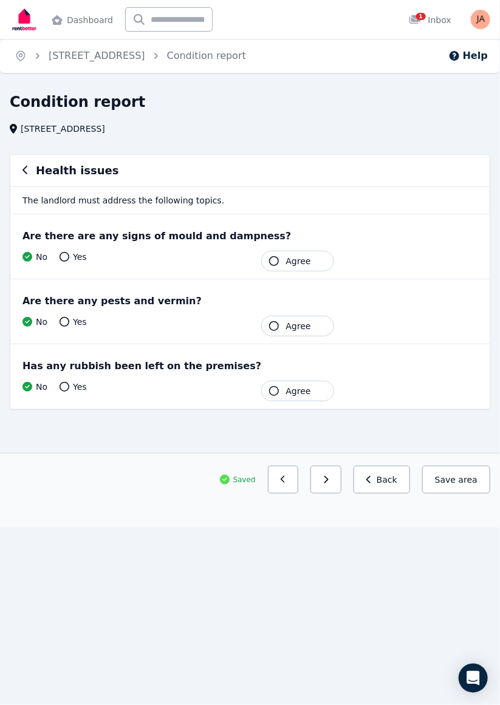
click at [271, 261] on icon "button" at bounding box center [274, 261] width 10 height 10
click at [272, 334] on button "Agree" at bounding box center [297, 326] width 73 height 21
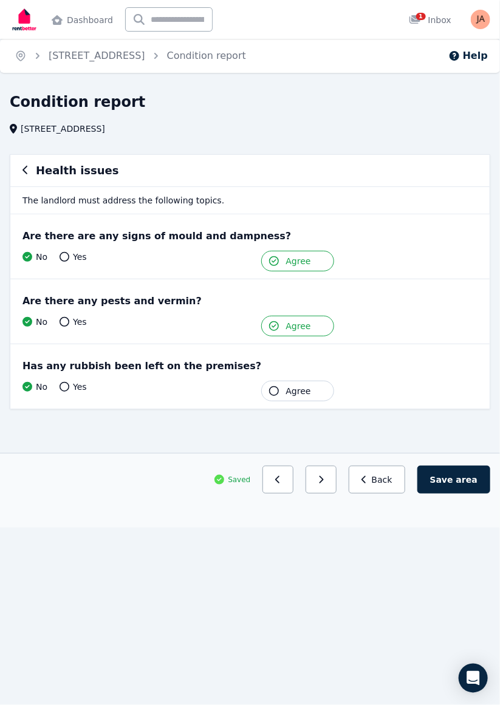
click at [284, 395] on button "Agree" at bounding box center [297, 391] width 73 height 21
click at [459, 477] on button "Save area" at bounding box center [453, 480] width 73 height 28
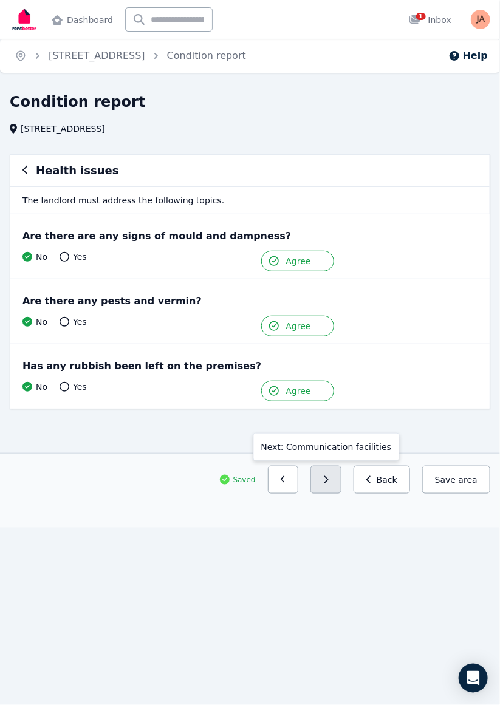
click at [328, 475] on icon "button" at bounding box center [325, 479] width 5 height 9
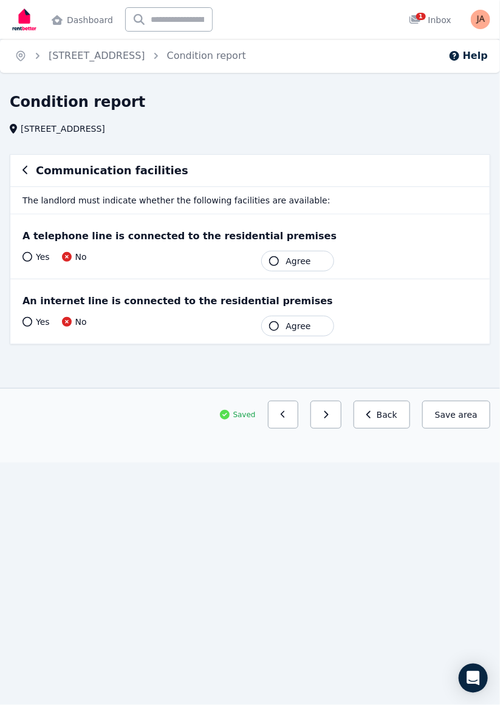
click at [275, 257] on icon "button" at bounding box center [274, 261] width 10 height 10
click at [275, 328] on icon "button" at bounding box center [274, 326] width 10 height 10
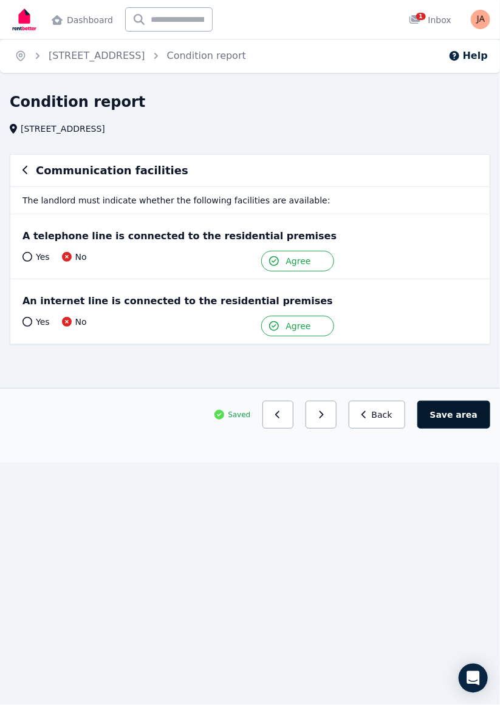
click at [459, 416] on button "Save area" at bounding box center [453, 415] width 73 height 28
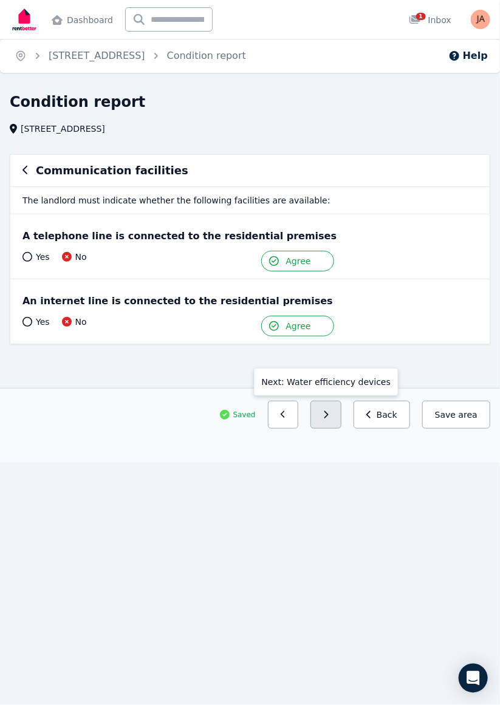
click at [328, 412] on icon "button" at bounding box center [326, 414] width 4 height 7
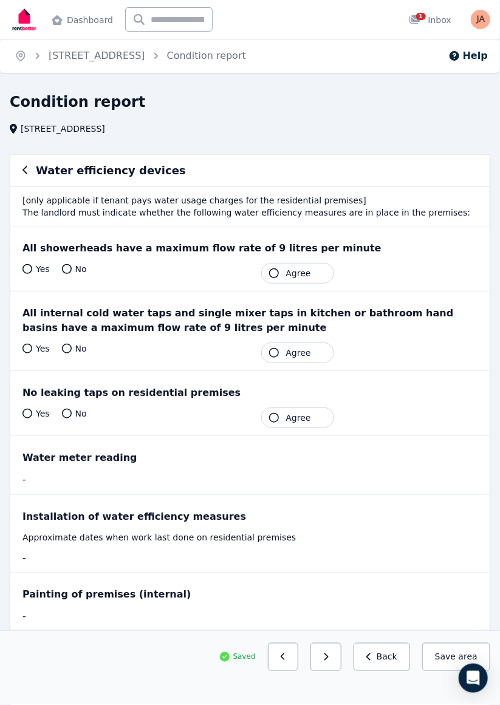
click at [23, 276] on div "Yes No Tenant Agree" at bounding box center [249, 273] width 455 height 21
click at [27, 270] on icon at bounding box center [27, 269] width 10 height 10
click at [278, 276] on button "Agree" at bounding box center [297, 273] width 73 height 21
click at [278, 354] on button "Agree" at bounding box center [297, 352] width 73 height 21
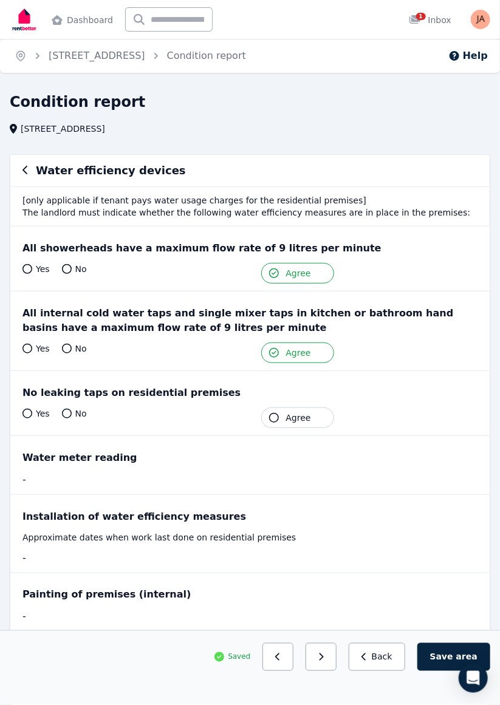
click at [277, 419] on button "Agree" at bounding box center [297, 417] width 73 height 21
click at [28, 414] on icon at bounding box center [27, 414] width 10 height 10
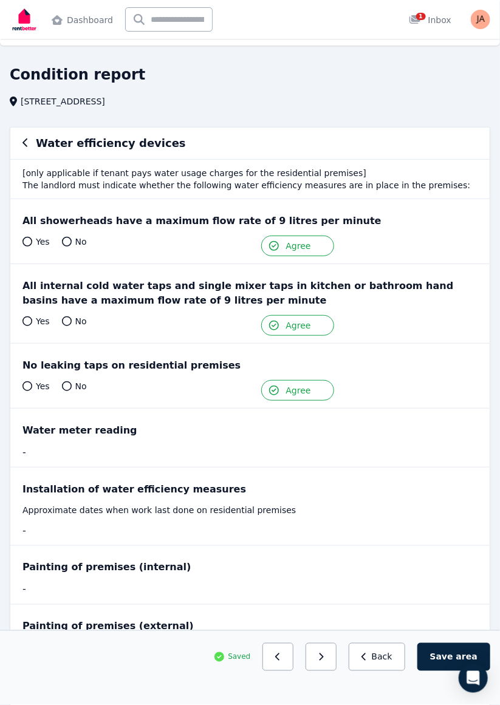
scroll to position [22, 0]
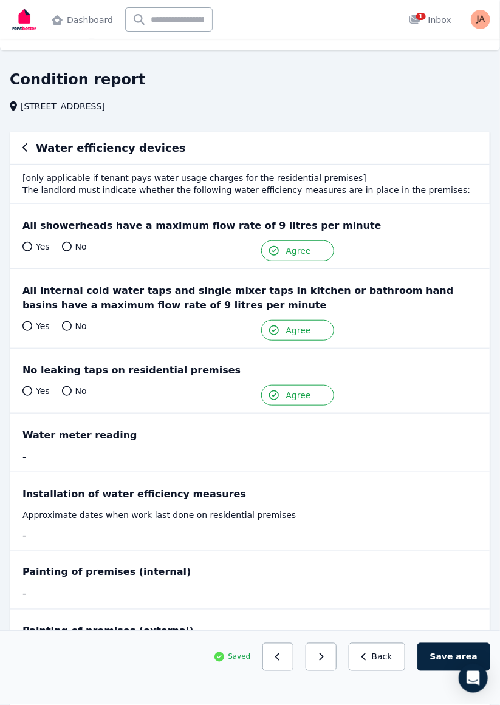
click at [29, 249] on icon at bounding box center [27, 247] width 10 height 10
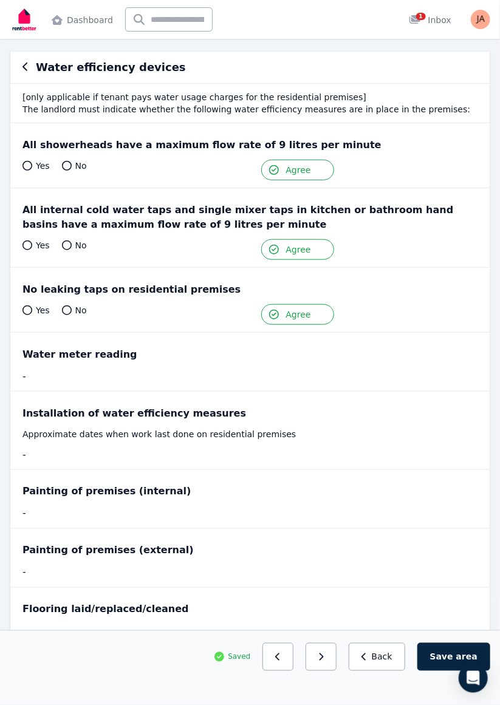
scroll to position [107, 0]
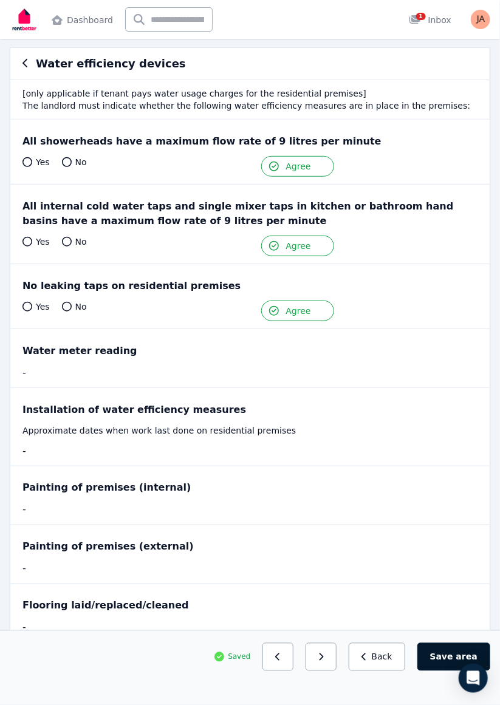
click at [460, 671] on button "Save area" at bounding box center [453, 657] width 73 height 28
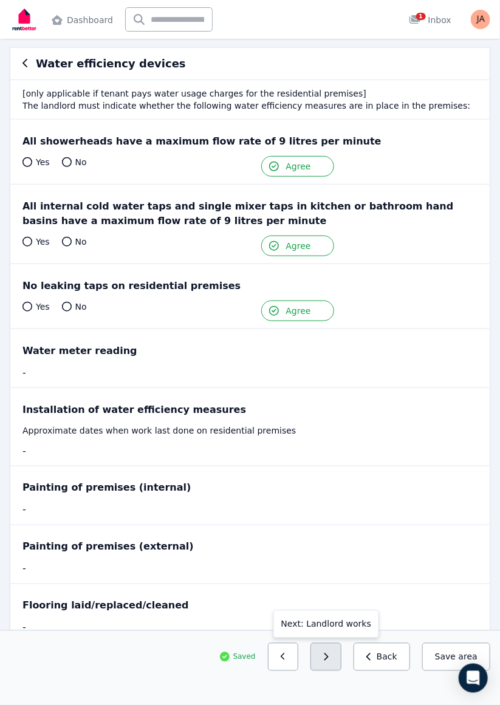
click at [332, 671] on button "button" at bounding box center [325, 657] width 31 height 28
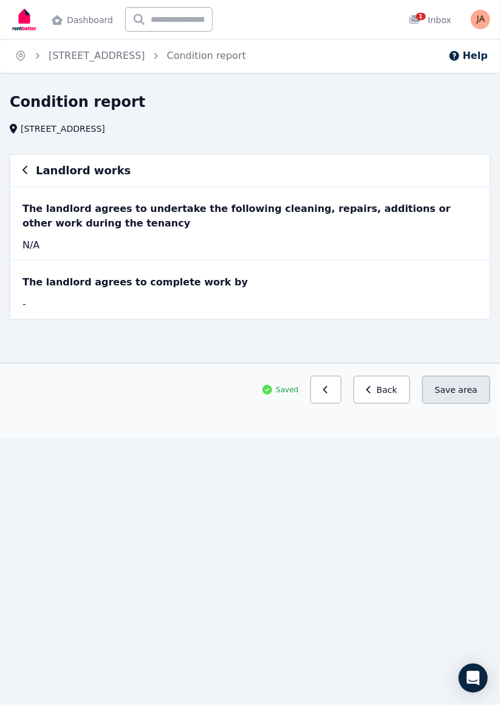
click at [460, 390] on button "Save area" at bounding box center [456, 390] width 68 height 28
click at [460, 388] on button "Save area" at bounding box center [456, 390] width 68 height 28
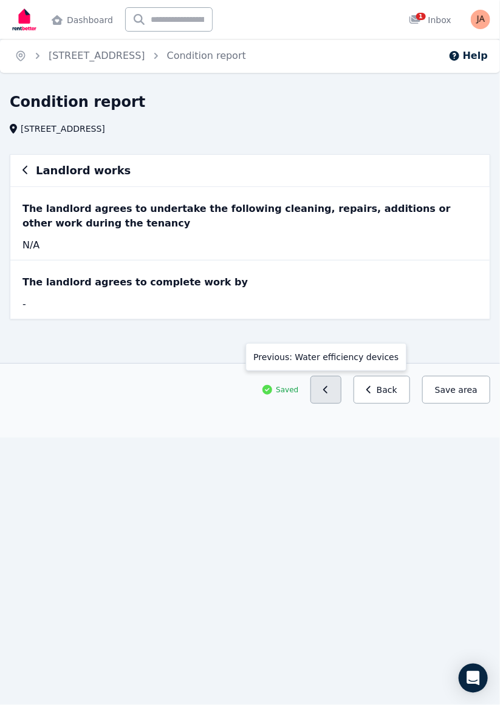
click at [328, 389] on icon "button" at bounding box center [325, 390] width 5 height 9
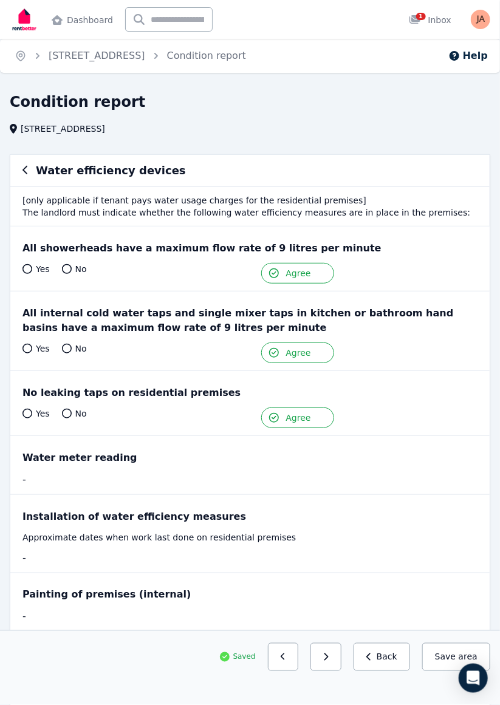
scroll to position [107, 0]
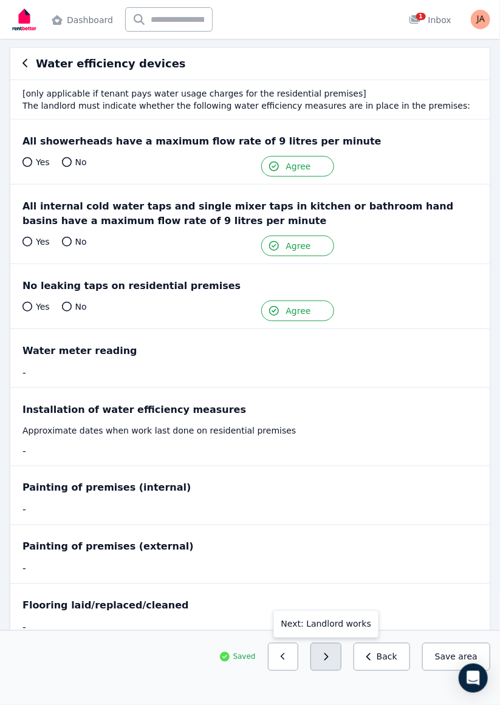
click at [328, 661] on icon "button" at bounding box center [326, 656] width 4 height 7
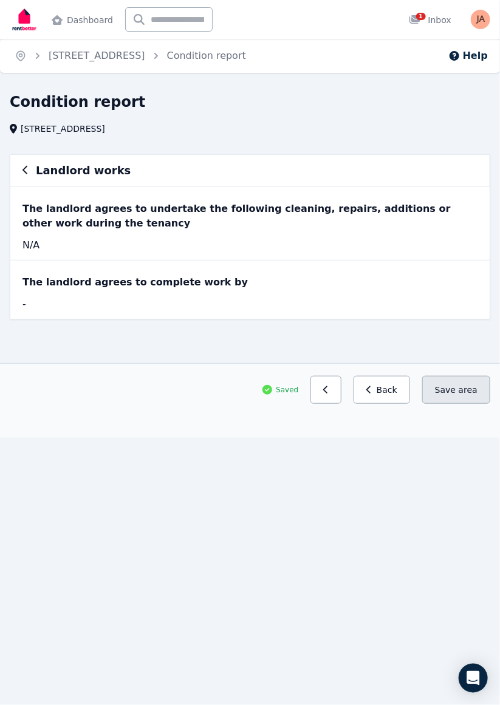
click at [451, 376] on button "Save area" at bounding box center [456, 390] width 68 height 28
click at [452, 392] on button "Save area" at bounding box center [456, 390] width 68 height 28
click at [386, 389] on button "Back" at bounding box center [381, 390] width 56 height 28
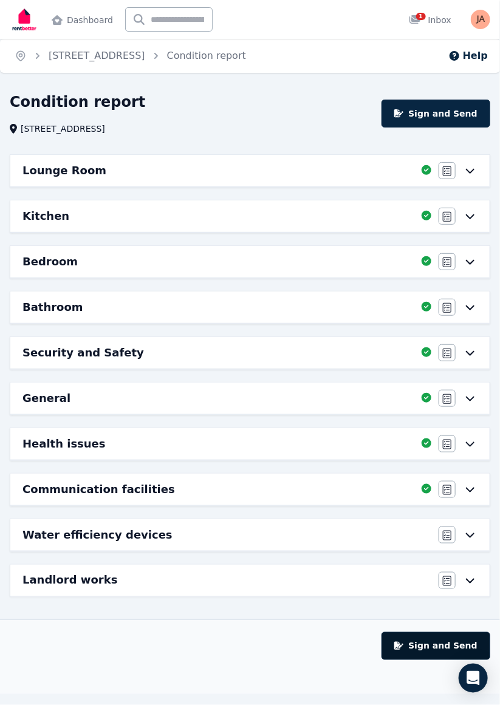
click at [438, 635] on button "Sign and Send" at bounding box center [435, 646] width 109 height 28
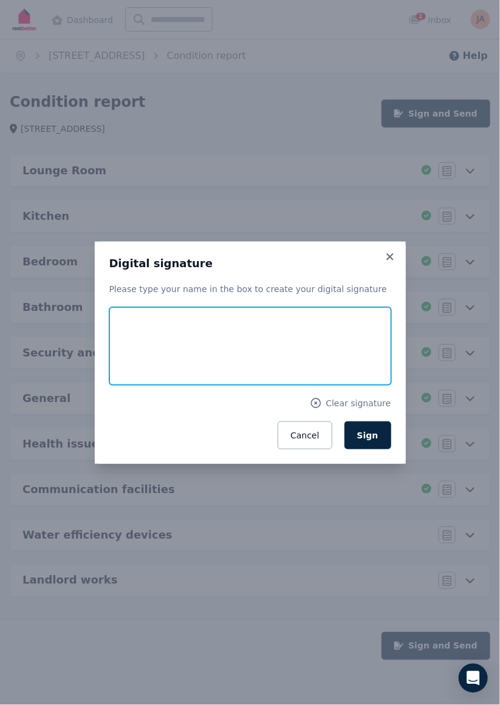
click at [200, 353] on input "text" at bounding box center [250, 346] width 282 height 78
type input "**********"
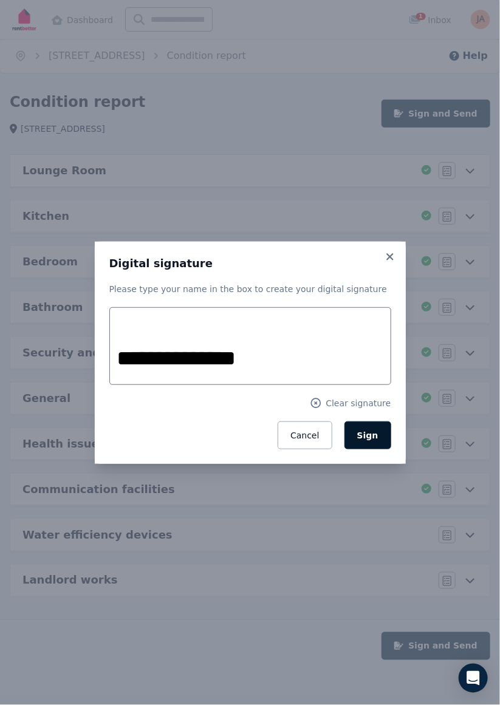
click at [369, 440] on span "Sign" at bounding box center [367, 435] width 21 height 10
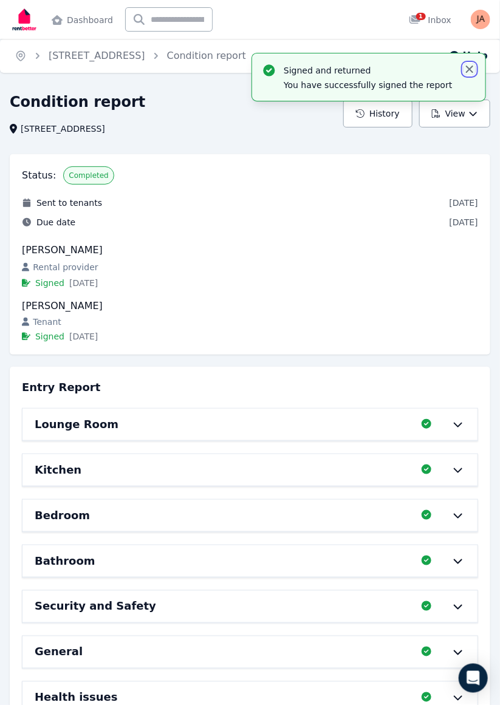
click at [469, 70] on icon "button" at bounding box center [469, 69] width 7 height 7
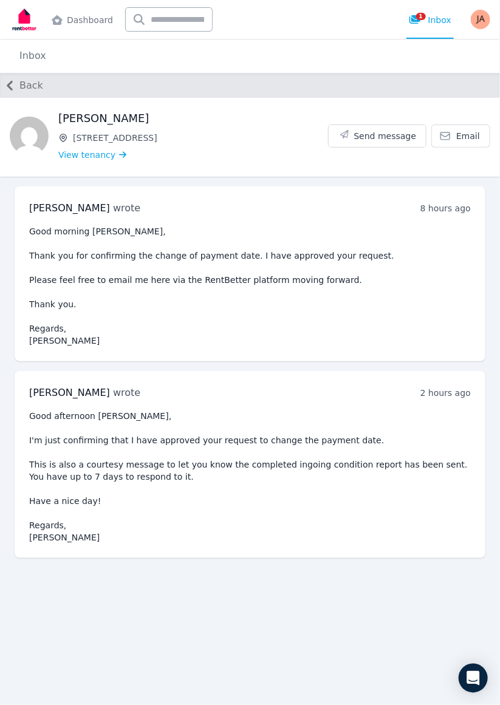
scroll to position [51, 0]
click at [376, 130] on span "Send message" at bounding box center [385, 136] width 63 height 12
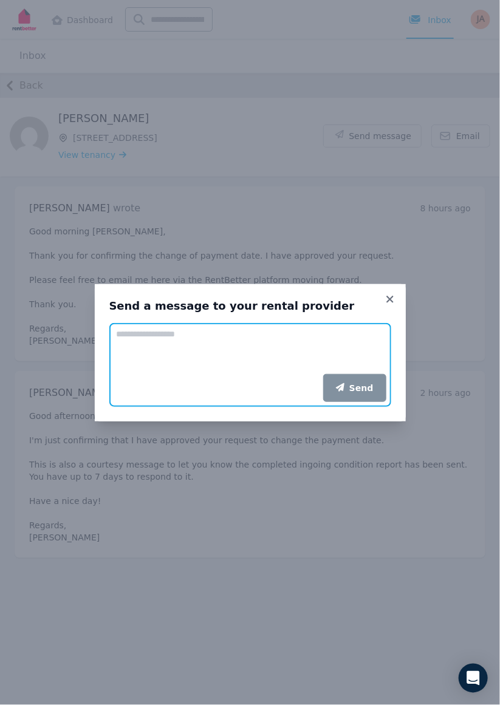
click at [251, 355] on textarea "Add your message" at bounding box center [250, 348] width 282 height 51
click at [128, 328] on textarea "**********" at bounding box center [250, 348] width 282 height 51
click at [117, 331] on textarea "**********" at bounding box center [250, 348] width 282 height 51
click at [154, 367] on textarea "**********" at bounding box center [250, 348] width 282 height 51
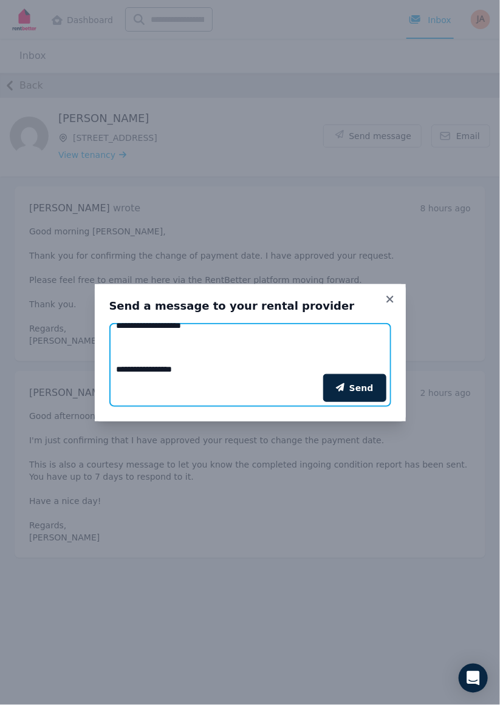
click at [120, 366] on textarea "**********" at bounding box center [250, 348] width 282 height 51
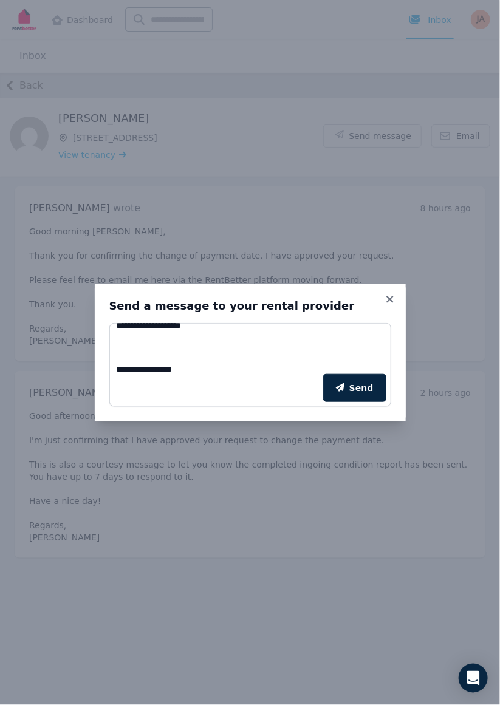
click at [110, 372] on div "Send" at bounding box center [250, 388] width 282 height 38
click at [119, 373] on div "Send" at bounding box center [250, 388] width 282 height 38
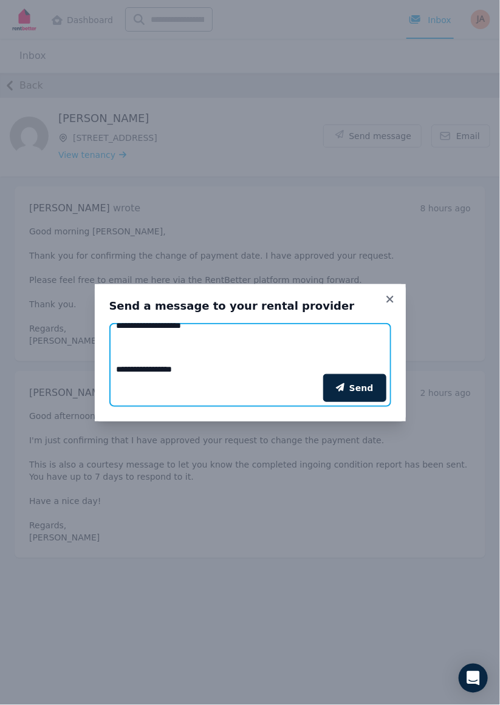
click at [116, 368] on textarea "**********" at bounding box center [250, 348] width 282 height 51
click at [189, 345] on textarea "**********" at bounding box center [250, 348] width 282 height 51
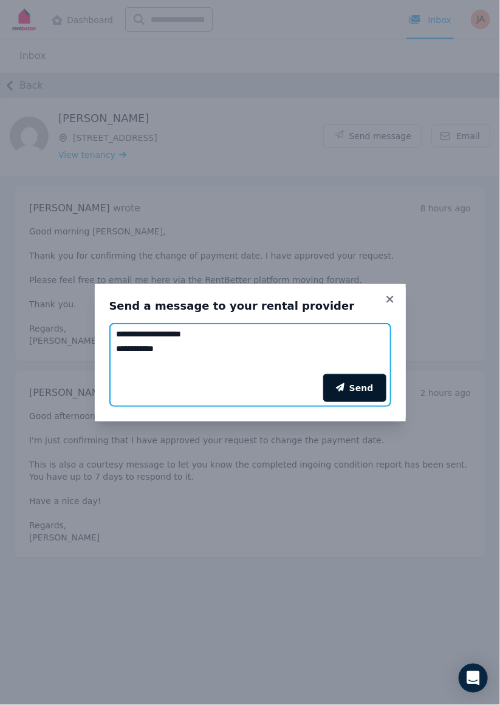
type textarea "**********"
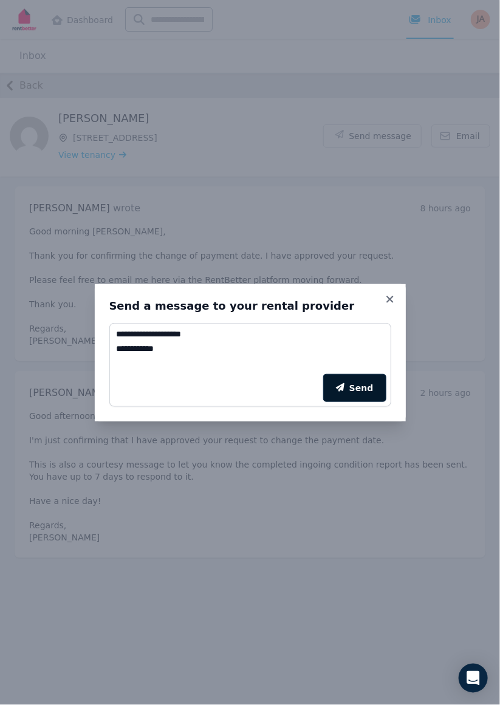
click at [344, 391] on icon "submit" at bounding box center [340, 387] width 9 height 9
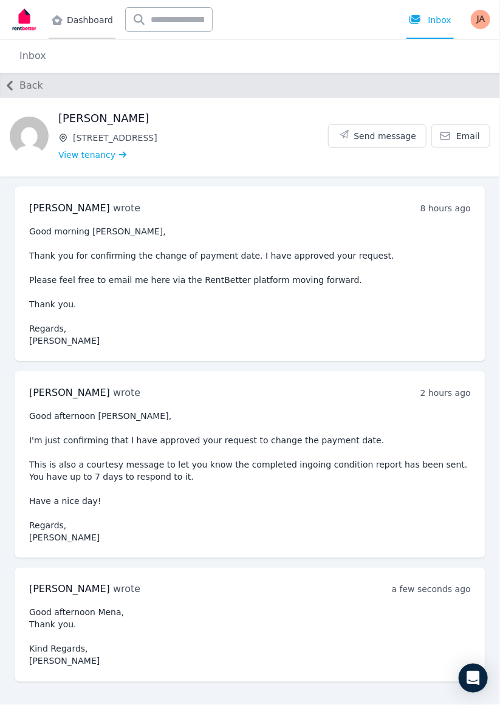
click at [76, 22] on link "Dashboard" at bounding box center [82, 19] width 67 height 39
